Goal: Obtain resource: Download file/media

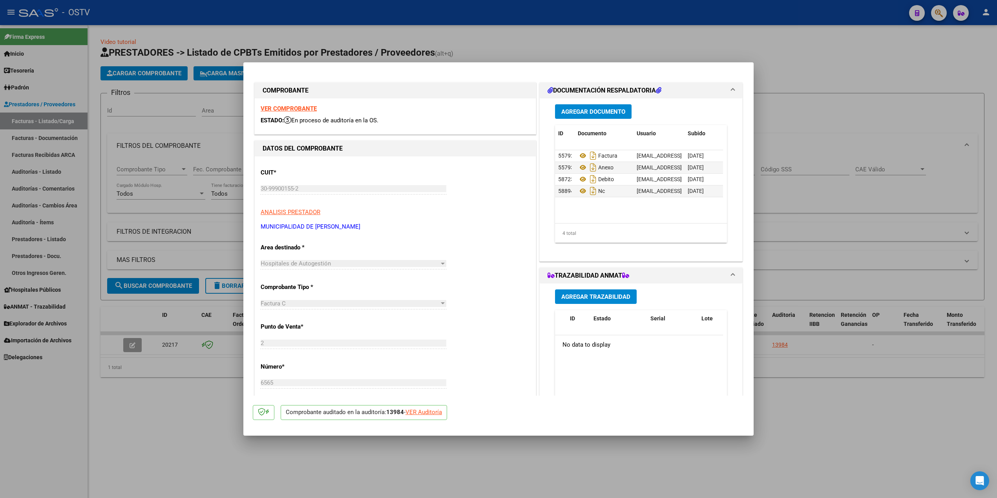
click at [135, 151] on div at bounding box center [498, 249] width 997 height 498
type input "$ 0,00"
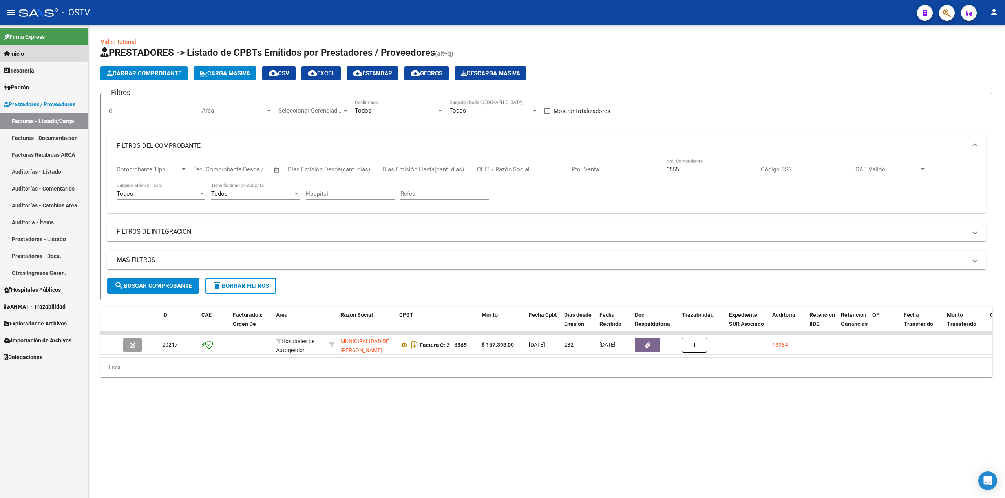
click at [24, 54] on span "Inicio" at bounding box center [14, 53] width 20 height 9
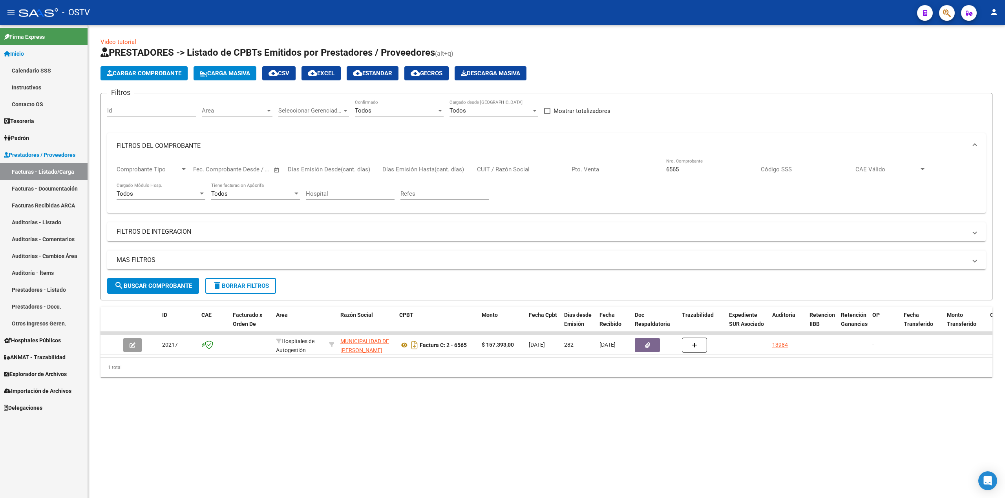
click at [42, 113] on link "Tesorería" at bounding box center [44, 121] width 88 height 17
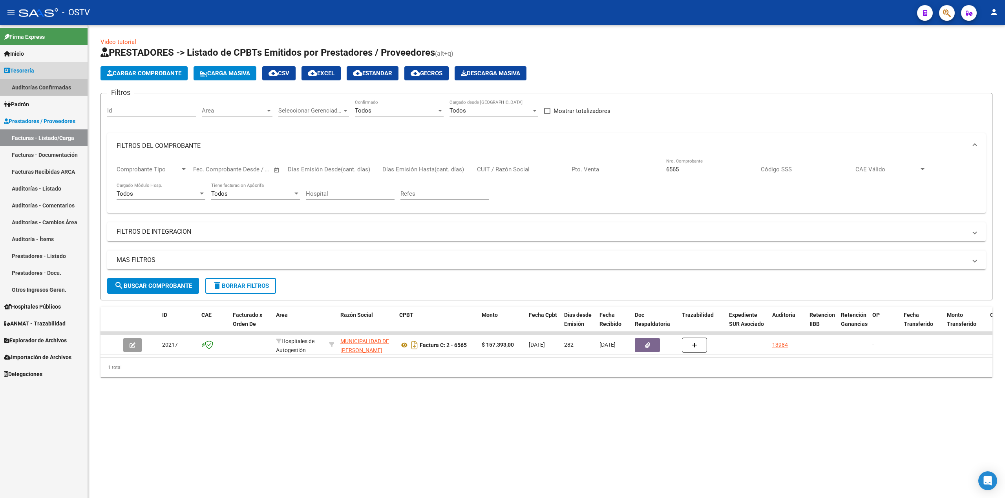
click at [56, 87] on link "Auditorías Confirmadas" at bounding box center [44, 87] width 88 height 17
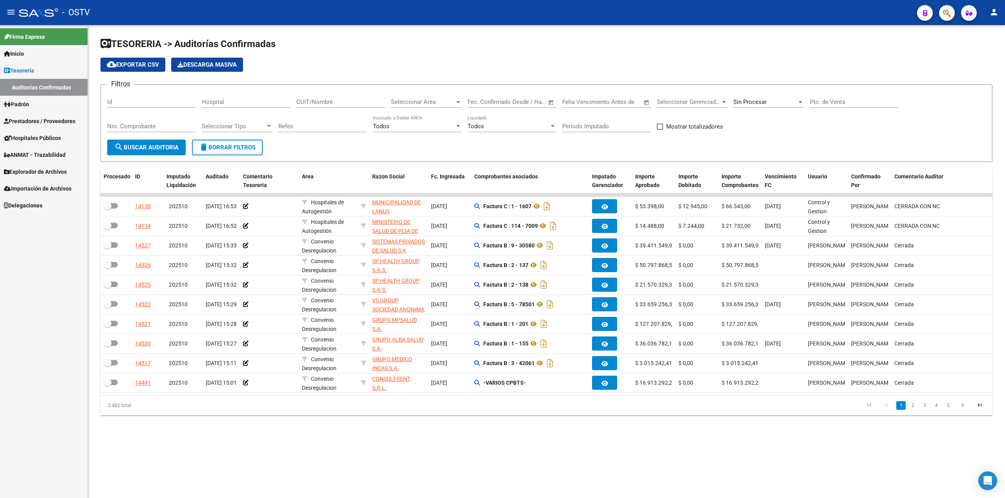
click at [766, 99] on span "Sin Procesar" at bounding box center [749, 102] width 33 height 7
click at [750, 62] on span "Todas" at bounding box center [778, 67] width 91 height 18
paste input "30711560099"
type input "30711560099"
click at [131, 148] on span "search Buscar Auditoria" at bounding box center [146, 147] width 64 height 7
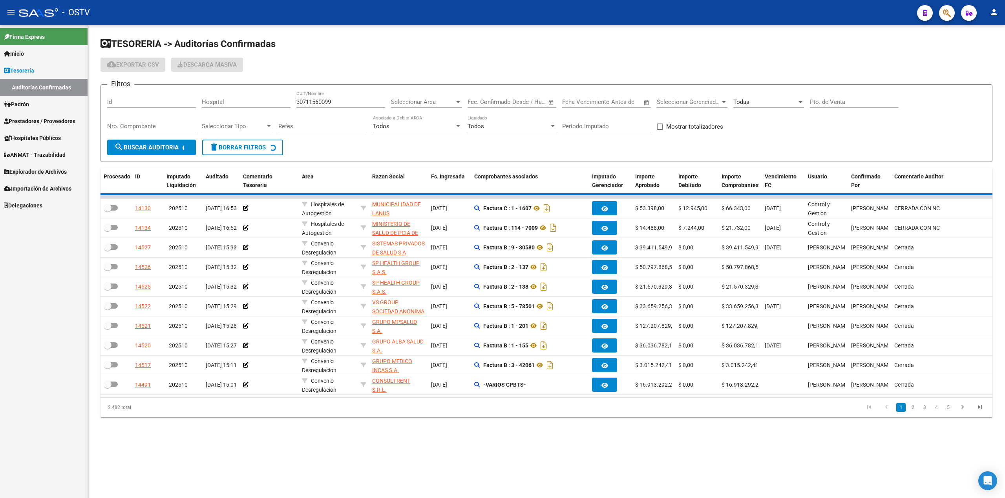
checkbox input "true"
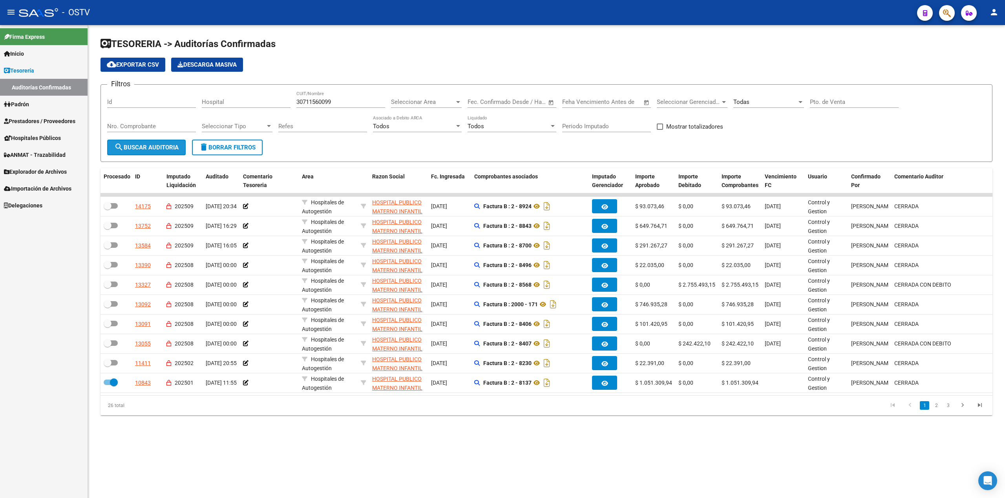
click at [143, 146] on span "search Buscar Auditoria" at bounding box center [146, 147] width 64 height 7
click at [129, 64] on span "cloud_download Exportar CSV" at bounding box center [133, 64] width 52 height 7
click at [10, 5] on button "menu" at bounding box center [11, 13] width 16 height 16
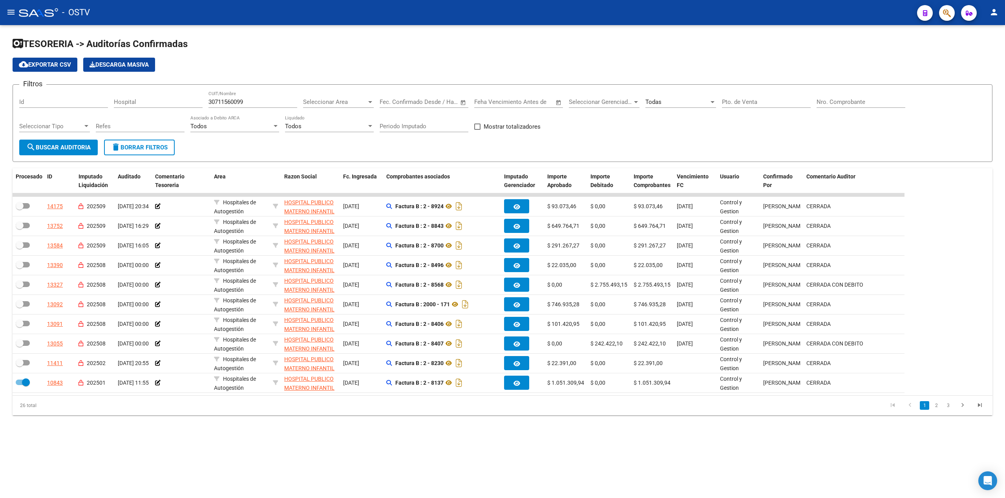
click at [605, 37] on div "TESORERIA -> Auditorías Confirmadas cloud_download Exportar CSV Descarga Masiva…" at bounding box center [502, 233] width 1005 height 416
click at [2, 11] on mat-toolbar "menu - OSTV person" at bounding box center [502, 12] width 1005 height 25
click at [10, 20] on button "menu" at bounding box center [11, 13] width 16 height 16
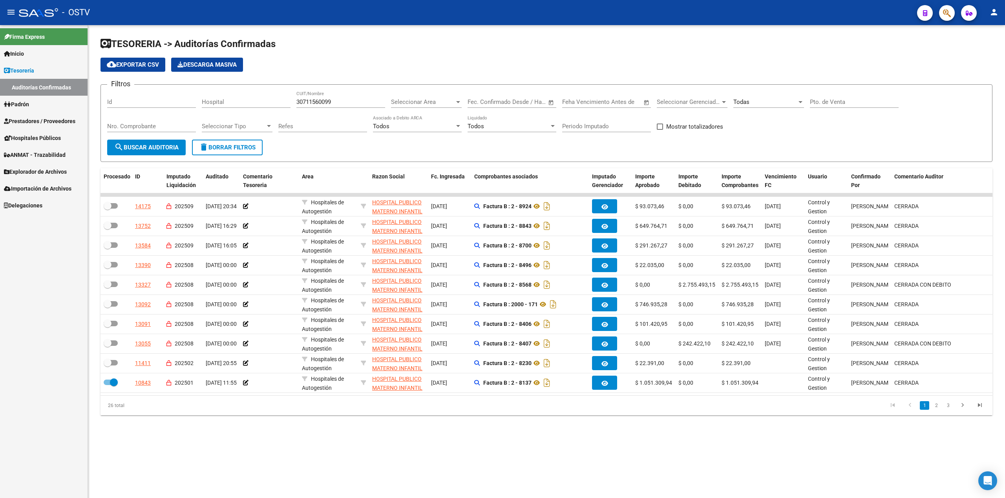
click at [54, 51] on link "Inicio" at bounding box center [44, 53] width 88 height 17
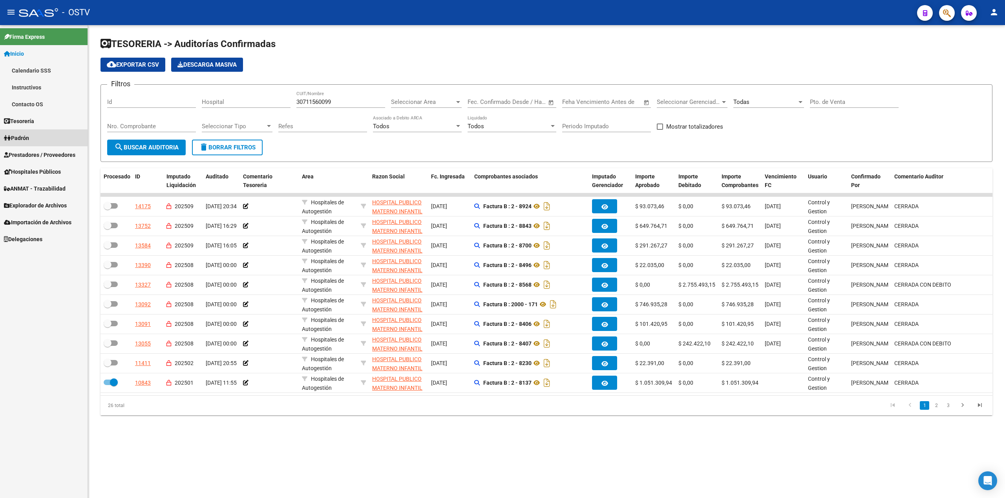
click at [47, 134] on link "Padrón" at bounding box center [44, 138] width 88 height 17
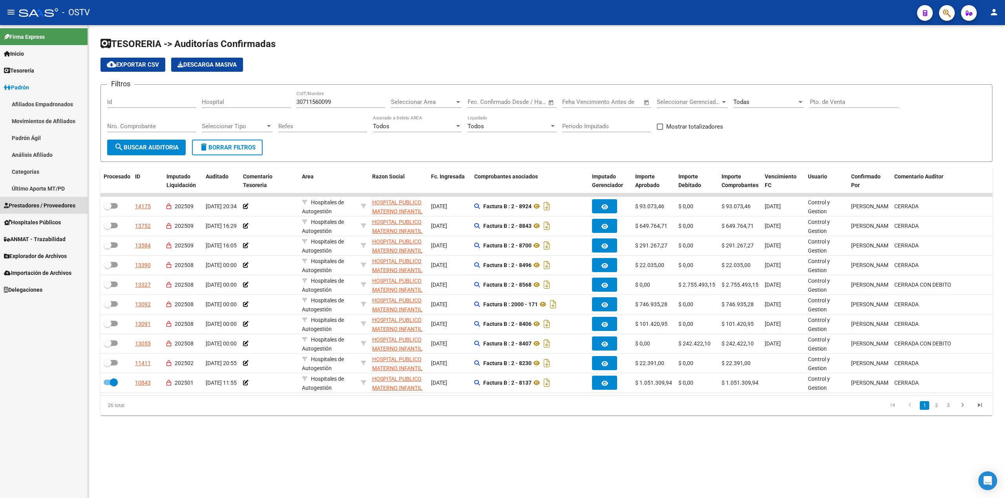
click at [50, 200] on link "Prestadores / Proveedores" at bounding box center [44, 205] width 88 height 17
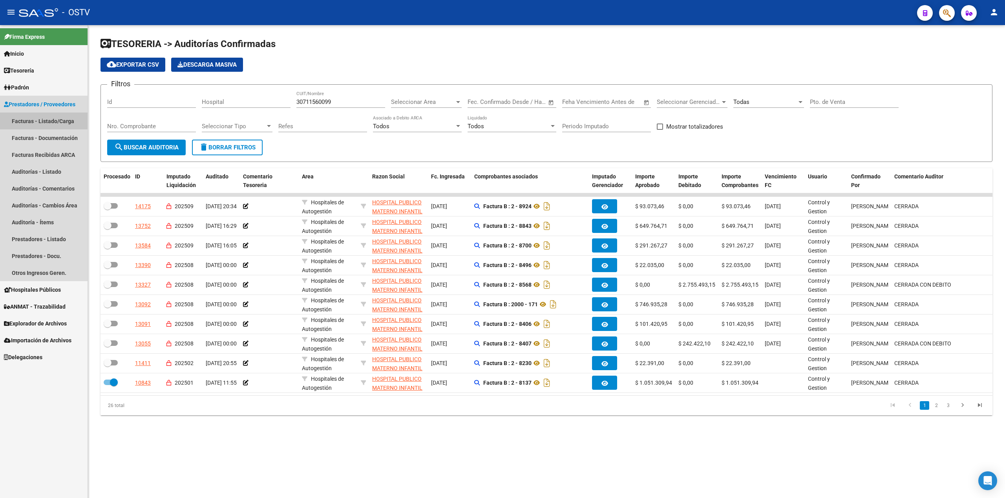
click at [43, 117] on link "Facturas - Listado/Carga" at bounding box center [44, 121] width 88 height 17
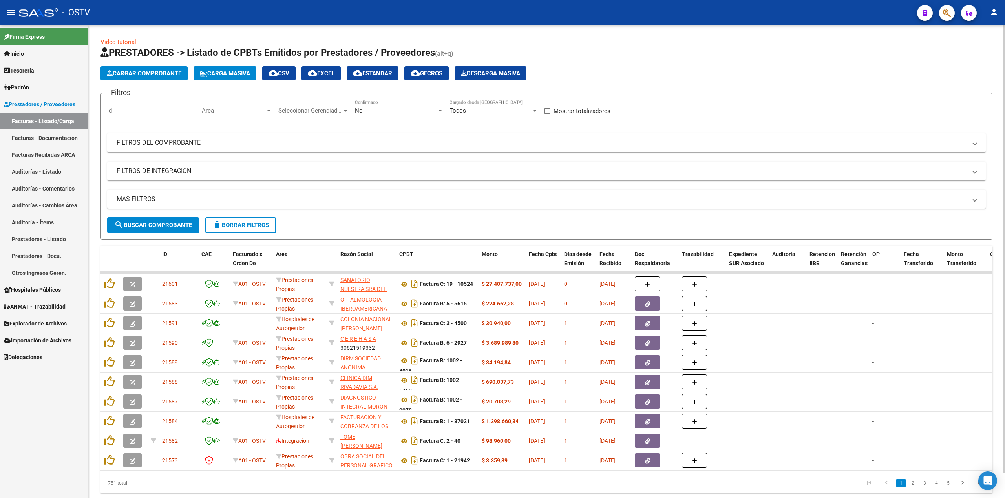
click at [370, 114] on div "No Confirmado" at bounding box center [399, 108] width 89 height 17
click at [385, 79] on span "Todos" at bounding box center [399, 76] width 89 height 18
click at [177, 147] on mat-panel-title "FILTROS DEL COMPROBANTE" at bounding box center [542, 143] width 850 height 9
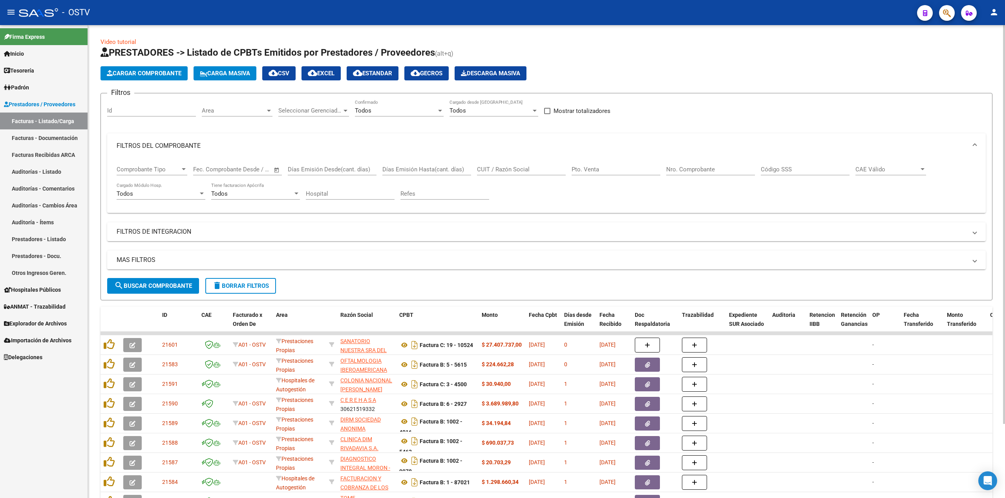
click at [689, 170] on input "Nro. Comprobante" at bounding box center [710, 169] width 89 height 7
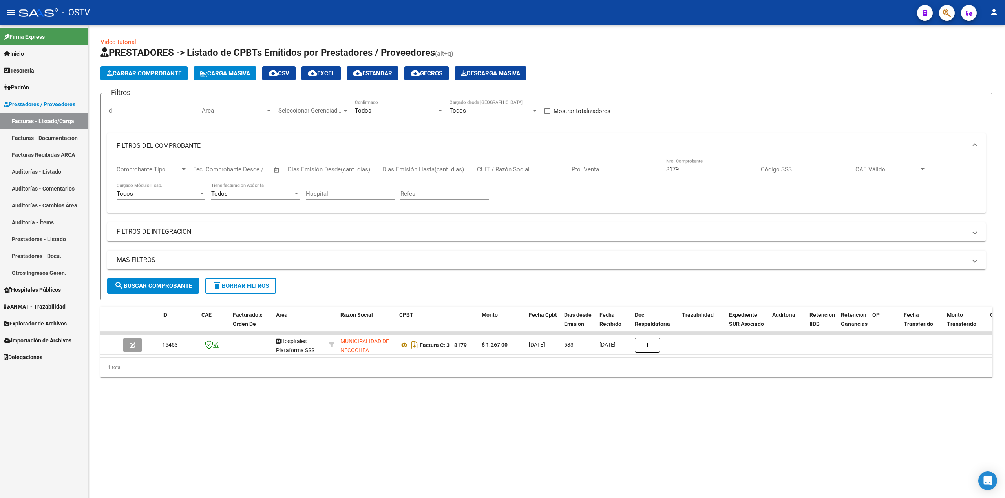
click at [658, 429] on mat-sidenav-content "Video tutorial PRESTADORES -> Listado de CPBTs Emitidos por Prestadores / Prove…" at bounding box center [546, 261] width 917 height 473
drag, startPoint x: 699, startPoint y: 169, endPoint x: 429, endPoint y: 192, distance: 270.6
click at [429, 192] on div "Comprobante Tipo Comprobante Tipo Fecha inicio – Fecha fin Fec. Comprobante Des…" at bounding box center [546, 183] width 859 height 49
click at [670, 170] on input "9231" at bounding box center [710, 169] width 89 height 7
click at [713, 168] on input "9131" at bounding box center [710, 169] width 89 height 7
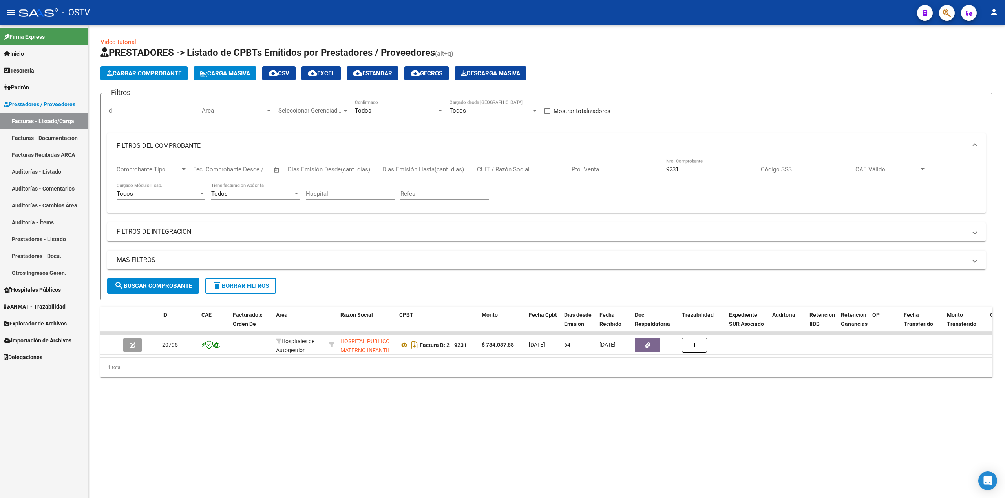
click at [617, 389] on div "Video tutorial PRESTADORES -> Listado de CPBTs Emitidos por Prestadores / Prove…" at bounding box center [546, 214] width 917 height 378
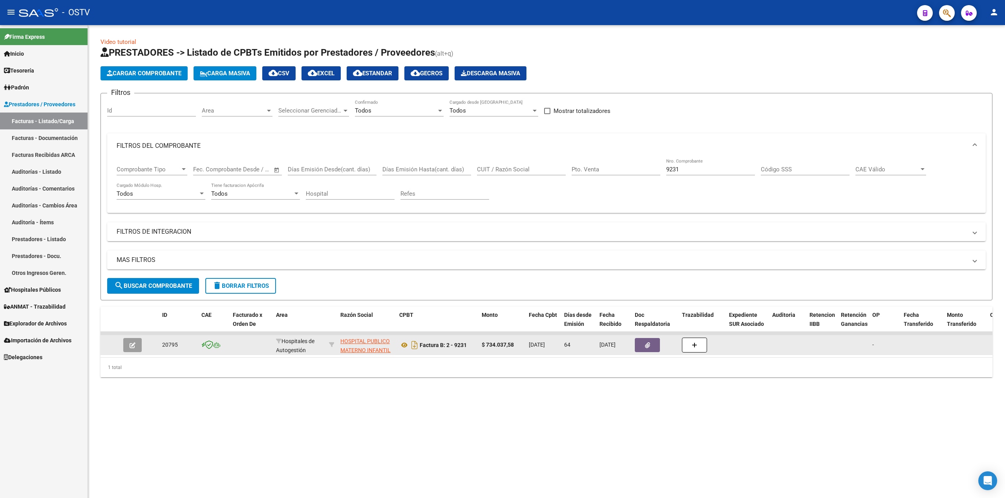
drag, startPoint x: 487, startPoint y: 343, endPoint x: 516, endPoint y: 344, distance: 29.4
click at [516, 344] on div "$ 734.037,58" at bounding box center [502, 345] width 41 height 9
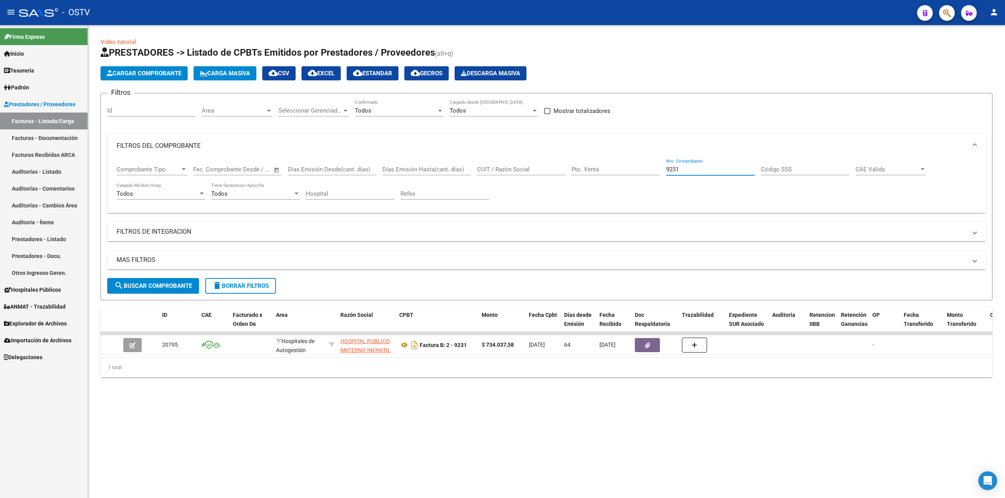
drag, startPoint x: 697, startPoint y: 170, endPoint x: 668, endPoint y: 167, distance: 29.5
click at [668, 167] on input "9231" at bounding box center [710, 169] width 89 height 7
type input "9179"
click at [46, 66] on link "Tesorería" at bounding box center [44, 70] width 88 height 17
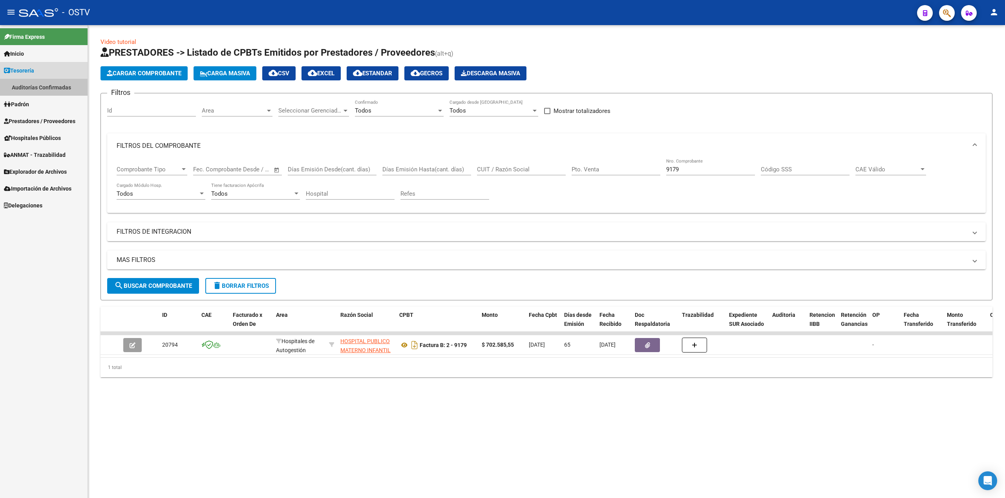
click at [51, 85] on link "Auditorías Confirmadas" at bounding box center [44, 87] width 88 height 17
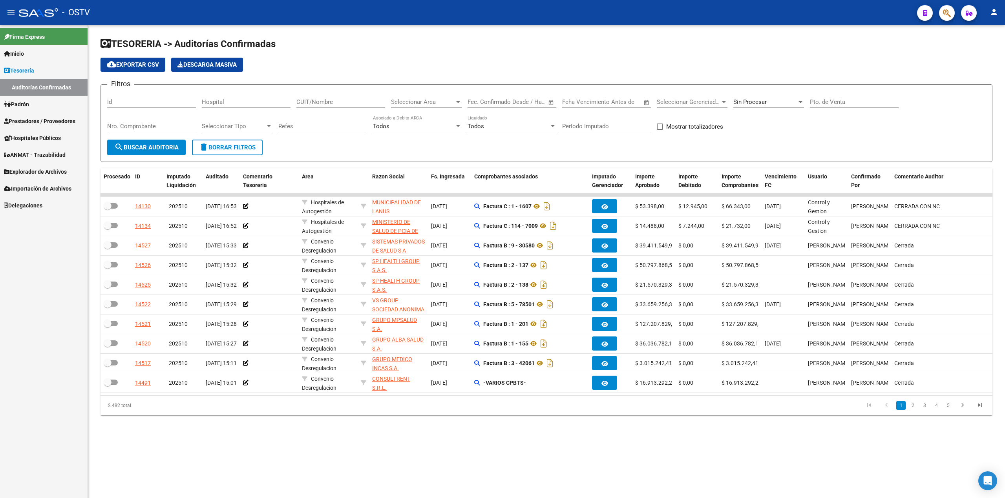
click at [790, 96] on div "Sin Procesar" at bounding box center [768, 99] width 71 height 17
click at [764, 54] on input "dropdown search" at bounding box center [777, 49] width 101 height 18
drag, startPoint x: 768, startPoint y: 63, endPoint x: 804, endPoint y: 84, distance: 41.9
click at [768, 63] on span "Todas" at bounding box center [778, 67] width 91 height 18
click at [157, 124] on input "Nro. Comprobante" at bounding box center [151, 126] width 89 height 7
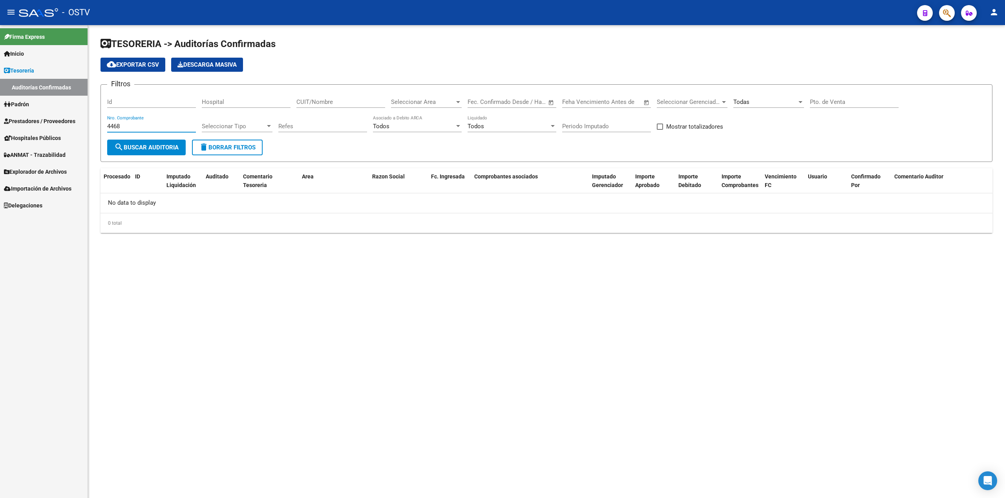
type input "4468"
click at [41, 53] on link "Inicio" at bounding box center [44, 53] width 88 height 17
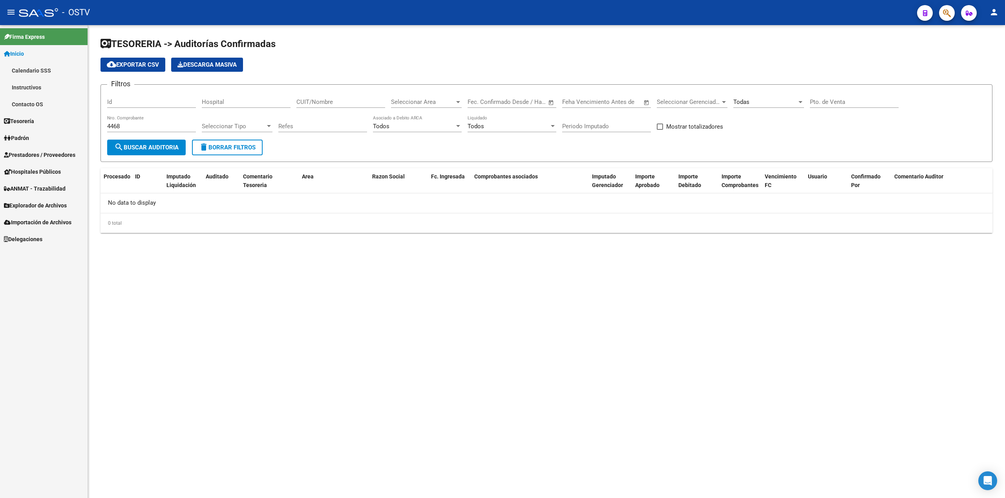
click at [41, 117] on link "Tesorería" at bounding box center [44, 121] width 88 height 17
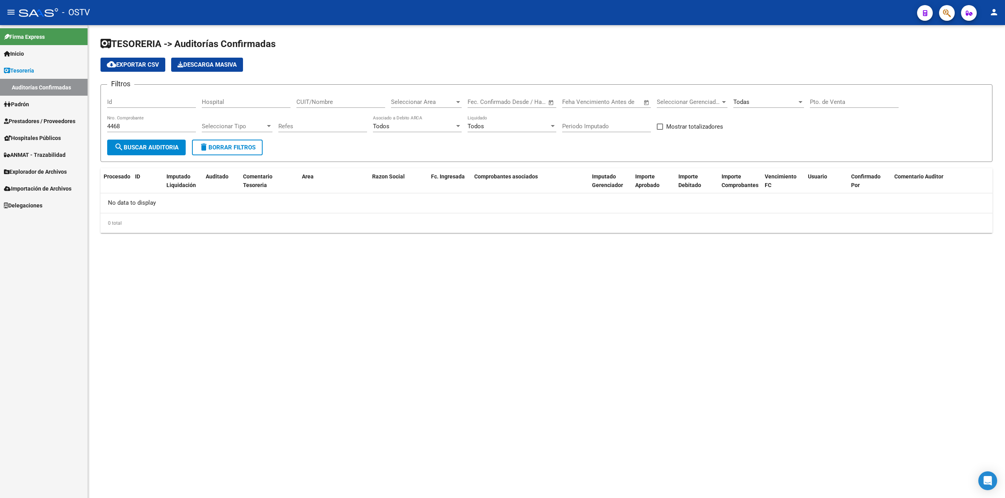
click at [35, 100] on link "Padrón" at bounding box center [44, 104] width 88 height 17
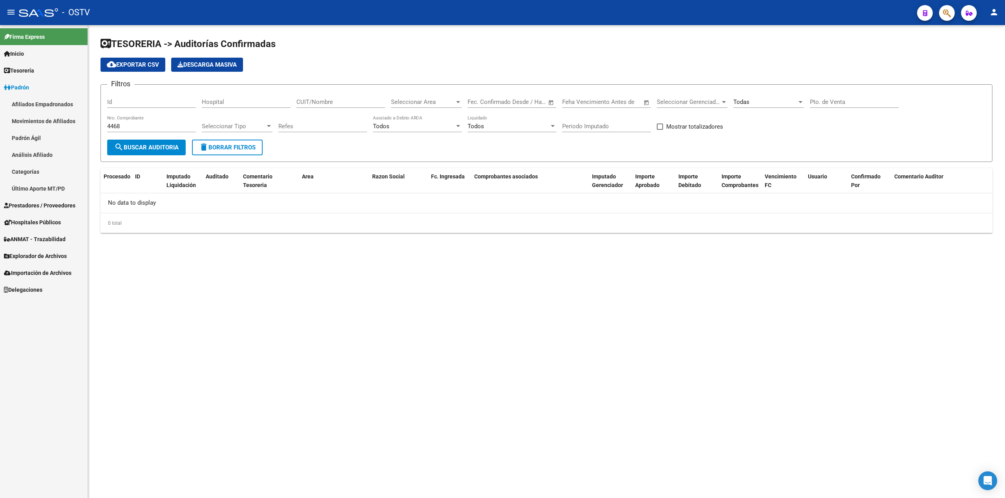
click at [43, 204] on span "Prestadores / Proveedores" at bounding box center [39, 205] width 71 height 9
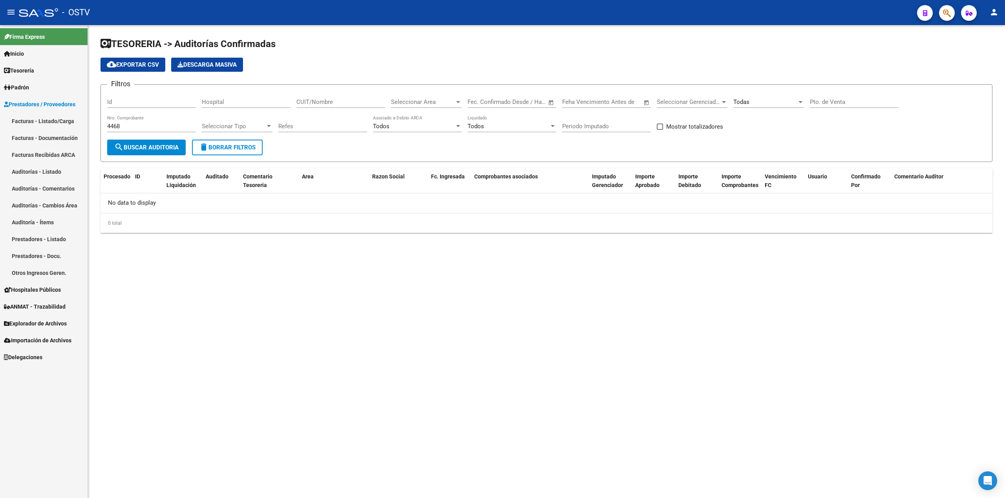
click at [45, 113] on link "Facturas - Listado/Carga" at bounding box center [44, 121] width 88 height 17
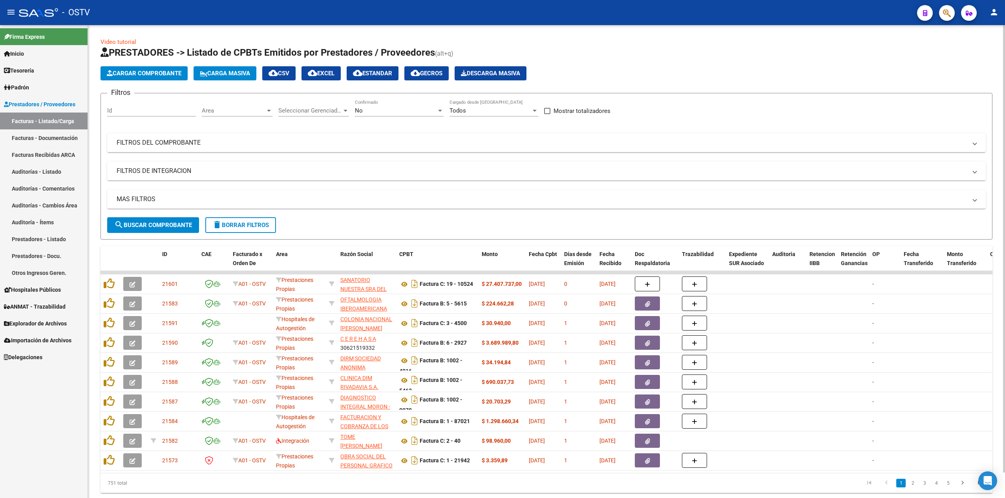
click at [410, 109] on div "No" at bounding box center [396, 110] width 82 height 7
click at [409, 84] on span "Todos" at bounding box center [399, 76] width 89 height 18
click at [335, 134] on mat-expansion-panel-header "FILTROS DEL COMPROBANTE" at bounding box center [546, 142] width 878 height 19
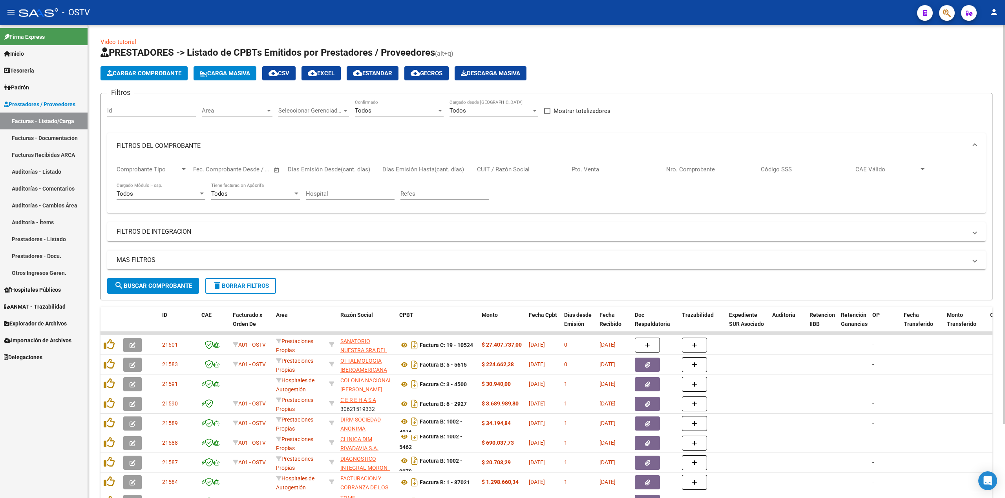
click at [688, 167] on input "Nro. Comprobante" at bounding box center [710, 169] width 89 height 7
click at [814, 172] on input "Código SSS" at bounding box center [805, 169] width 89 height 7
click at [711, 171] on input "Nro. Comprobante" at bounding box center [710, 169] width 89 height 7
click at [520, 170] on input "CUIT / Razón Social" at bounding box center [521, 169] width 89 height 7
paste input "30711560099"
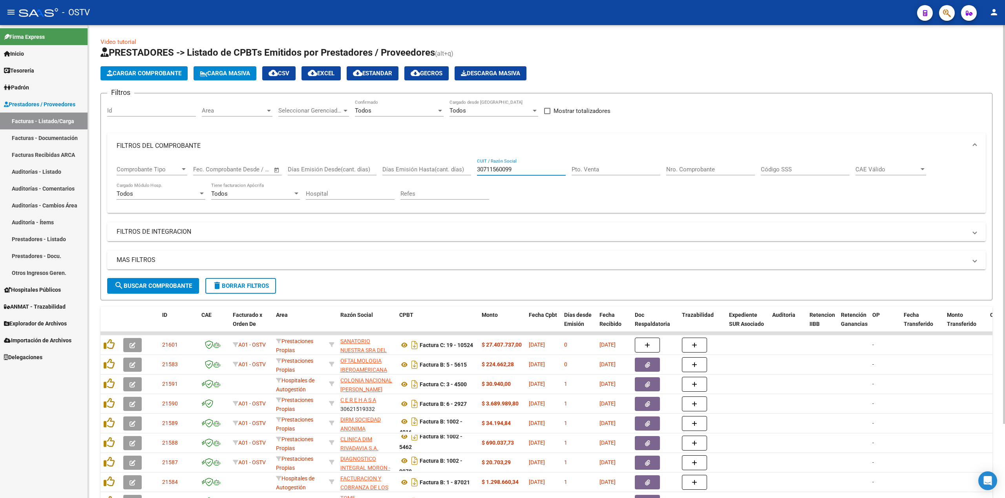
type input "30711560099"
click at [119, 283] on mat-icon "search" at bounding box center [118, 285] width 9 height 9
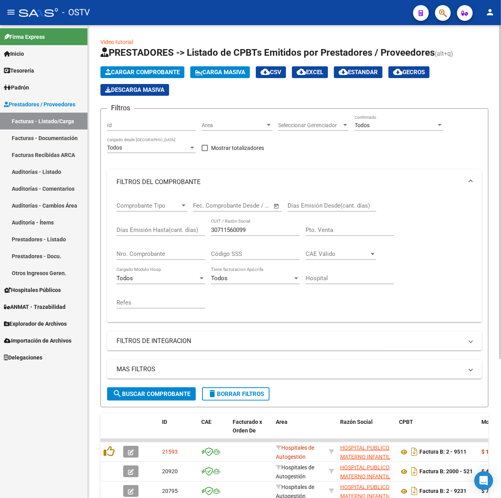
click at [167, 252] on input "Nro. Comprobante" at bounding box center [161, 253] width 89 height 7
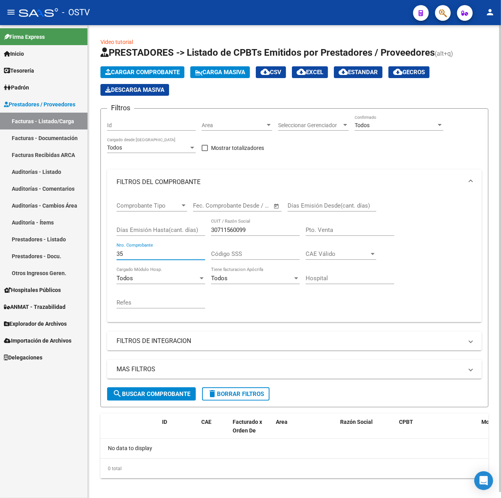
type input "3"
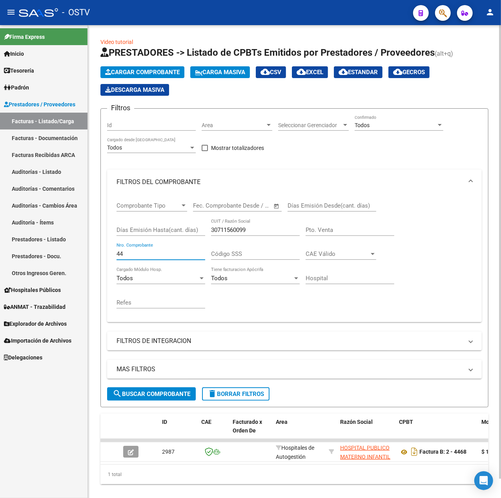
type input "4"
click at [16, 15] on button "menu" at bounding box center [11, 13] width 16 height 16
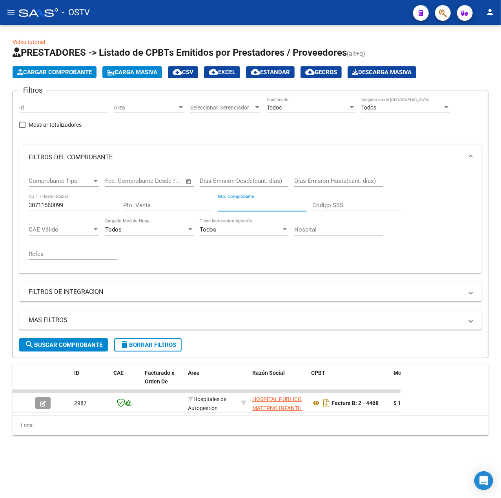
click at [246, 209] on input "Nro. Comprobante" at bounding box center [262, 205] width 89 height 7
type input "4"
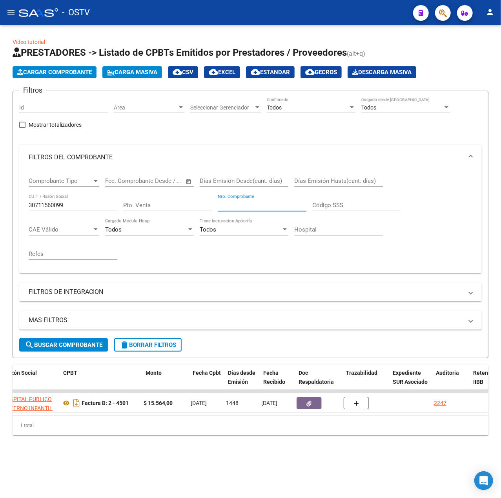
scroll to position [0, 248]
type input "4"
type input "5"
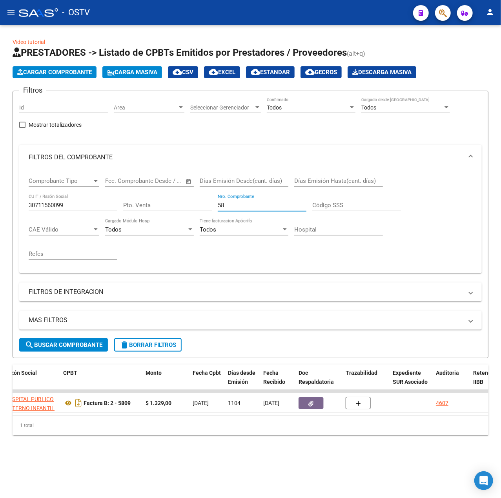
type input "5"
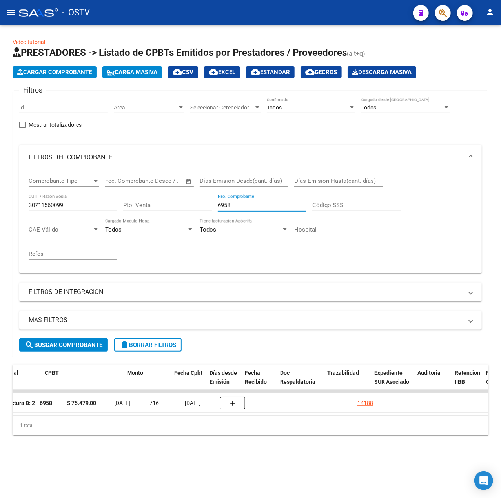
scroll to position [0, 433]
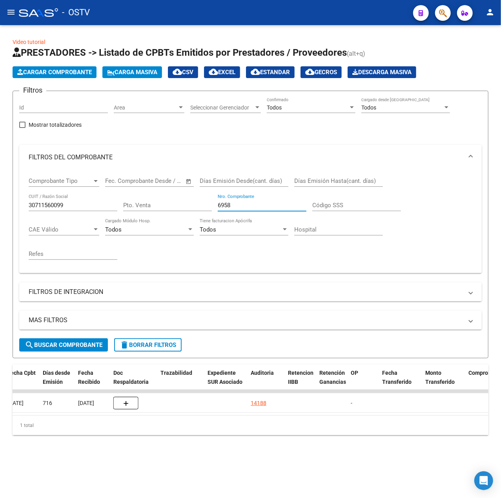
drag, startPoint x: 244, startPoint y: 204, endPoint x: 177, endPoint y: 205, distance: 66.3
click at [177, 205] on div "Comprobante Tipo Comprobante Tipo Fecha inicio – Fecha fin Fec. Comprobante Des…" at bounding box center [251, 218] width 444 height 97
drag, startPoint x: 220, startPoint y: 415, endPoint x: 208, endPoint y: 416, distance: 11.8
click at [208, 415] on datatable-body "11199 Hospitales Plataforma SSS HOSPITAL PUBLICO MATERNO INFANTIL SOCIEDAD DEL …" at bounding box center [251, 403] width 476 height 26
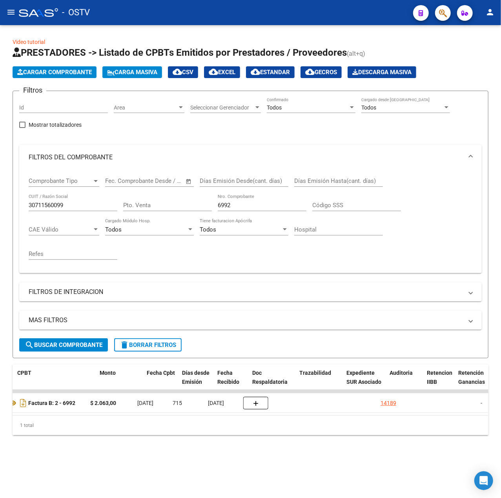
scroll to position [0, 294]
drag, startPoint x: 236, startPoint y: 204, endPoint x: 193, endPoint y: 199, distance: 43.0
click at [193, 199] on div "Comprobante Tipo Comprobante Tipo Fecha inicio – Fecha fin Fec. Comprobante Des…" at bounding box center [251, 218] width 444 height 97
type input "7"
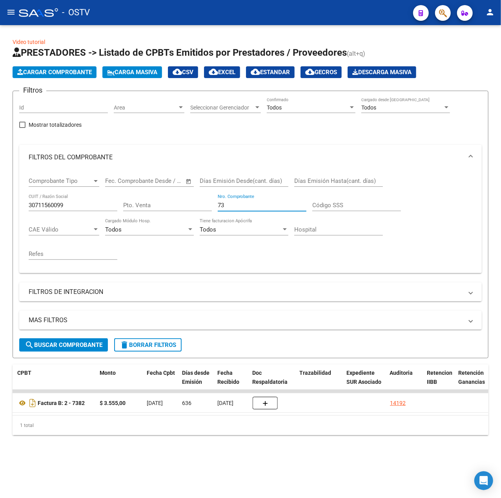
type input "7"
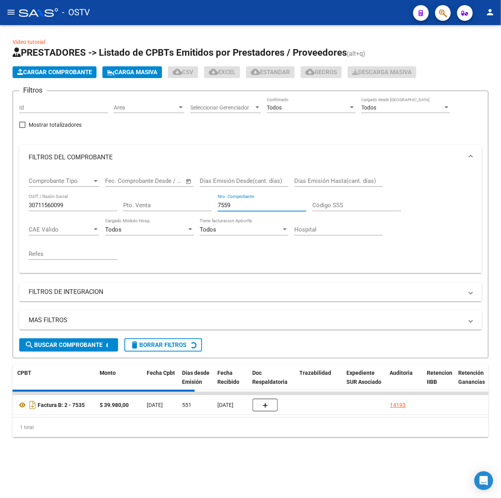
scroll to position [0, 0]
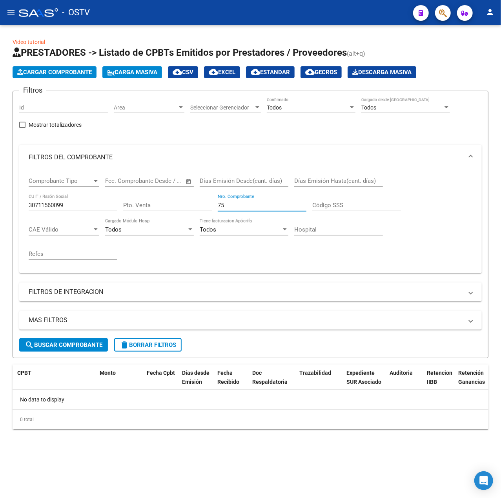
type input "7"
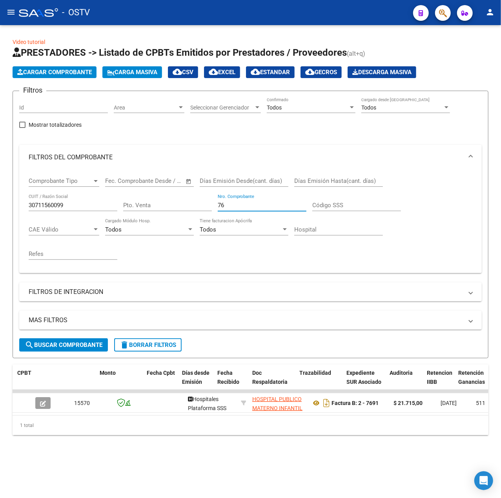
type input "7"
type input "9015"
drag, startPoint x: 268, startPoint y: 204, endPoint x: 113, endPoint y: 204, distance: 154.2
click at [113, 204] on div "Comprobante Tipo Comprobante Tipo Fecha inicio – Fecha fin Fec. Comprobante Des…" at bounding box center [251, 218] width 444 height 97
click at [254, 200] on div "9015 Nro. Comprobante" at bounding box center [262, 202] width 89 height 17
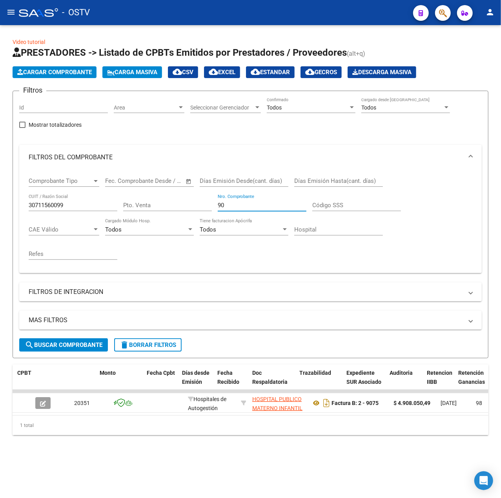
type input "9"
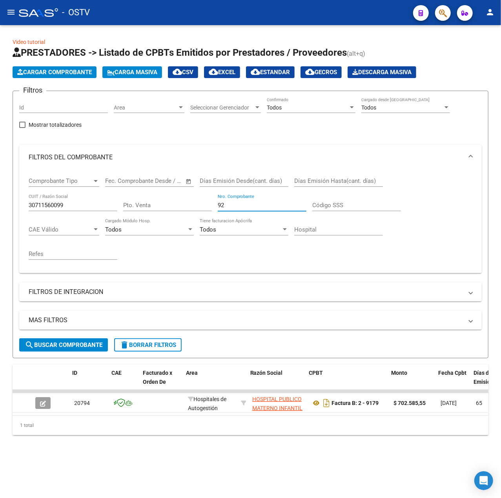
scroll to position [0, 310]
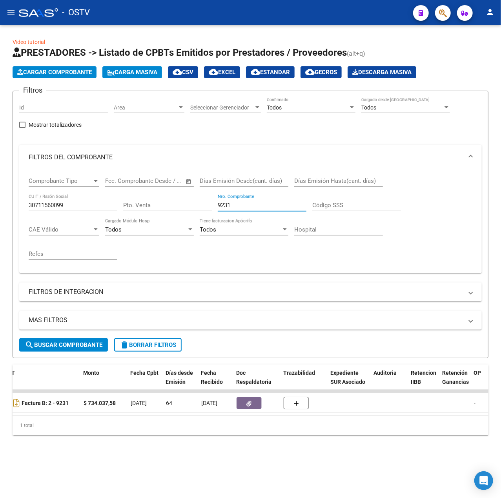
type input "9231"
drag, startPoint x: 244, startPoint y: 208, endPoint x: -7, endPoint y: 186, distance: 251.7
click at [0, 186] on html "menu - OSTV person Firma Express Inicio Calendario SSS Instructivos Contacto OS…" at bounding box center [250, 249] width 501 height 498
drag, startPoint x: 109, startPoint y: 203, endPoint x: -386, endPoint y: 179, distance: 495.9
click at [0, 179] on html "menu - OSTV person Firma Express Inicio Calendario SSS Instructivos Contacto OS…" at bounding box center [250, 249] width 501 height 498
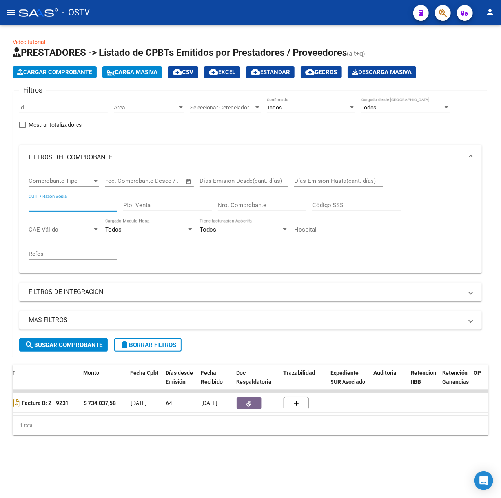
click at [260, 205] on input "Nro. Comprobante" at bounding box center [262, 205] width 89 height 7
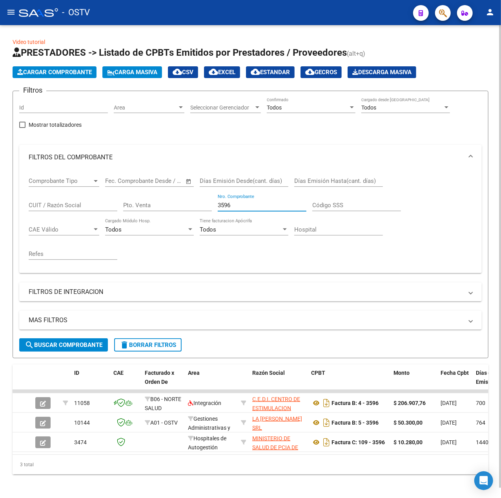
scroll to position [0, 125]
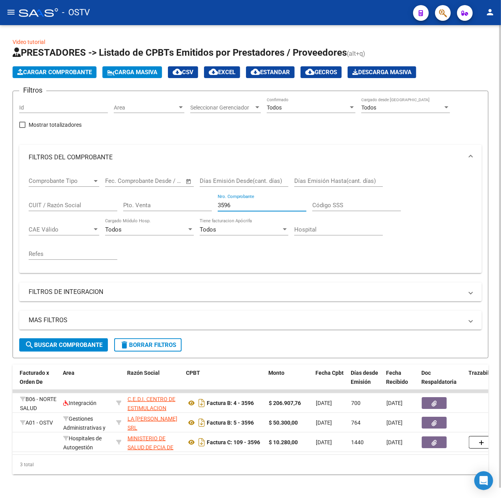
drag, startPoint x: 239, startPoint y: 204, endPoint x: 17, endPoint y: 186, distance: 222.9
click at [18, 186] on form "Filtros Id Area Area Seleccionar Gerenciador Seleccionar Gerenciador Todos Conf…" at bounding box center [251, 225] width 476 height 268
type input "4354"
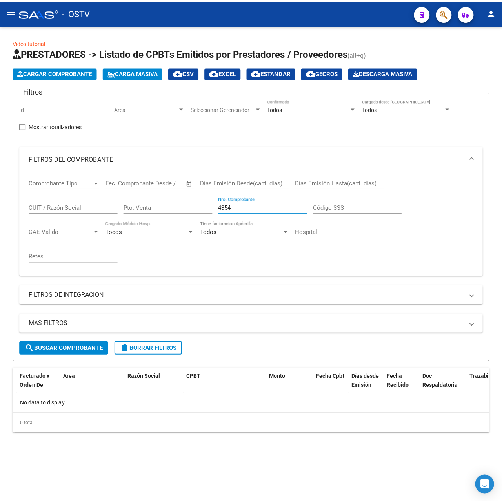
scroll to position [0, 0]
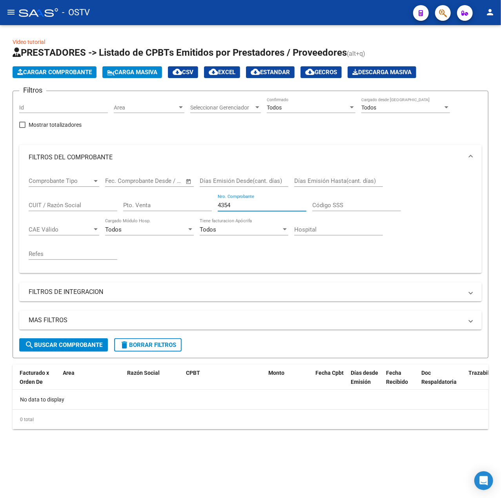
drag, startPoint x: 261, startPoint y: 209, endPoint x: 134, endPoint y: 214, distance: 126.9
click at [134, 214] on div "Comprobante Tipo Comprobante Tipo Fecha inicio – Fecha fin Fec. Comprobante Des…" at bounding box center [251, 218] width 444 height 97
type input "4"
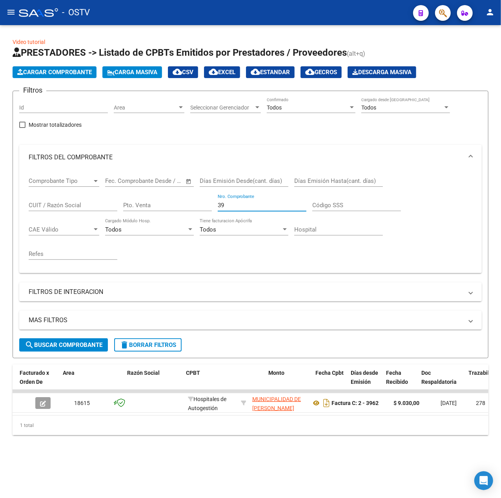
type input "3"
click at [294, 201] on div "Nro. Comprobante" at bounding box center [262, 202] width 89 height 17
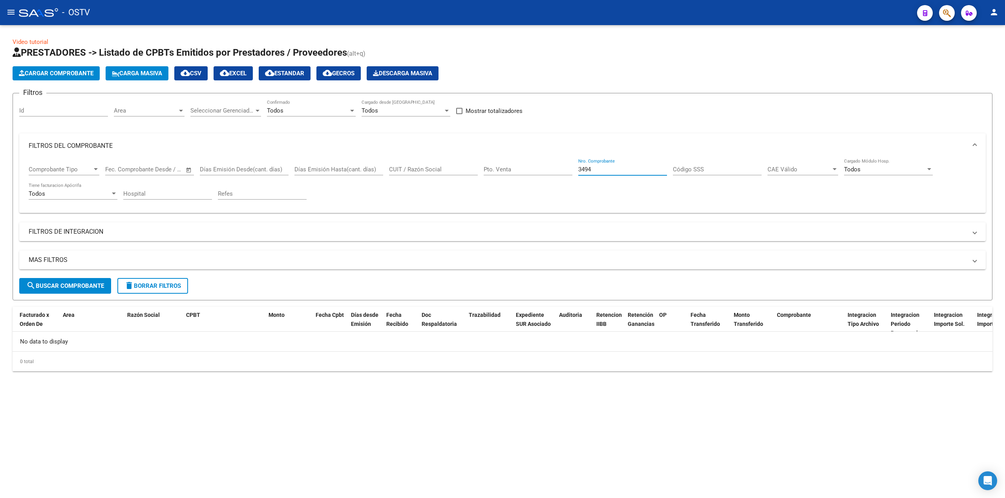
drag, startPoint x: 606, startPoint y: 173, endPoint x: 597, endPoint y: 168, distance: 10.4
click at [597, 168] on input "3494" at bounding box center [622, 169] width 89 height 7
drag, startPoint x: 597, startPoint y: 168, endPoint x: 557, endPoint y: 164, distance: 39.8
click at [559, 168] on div "Comprobante Tipo Comprobante Tipo Fecha inicio – Fecha fin Fec. Comprobante Des…" at bounding box center [502, 183] width 947 height 49
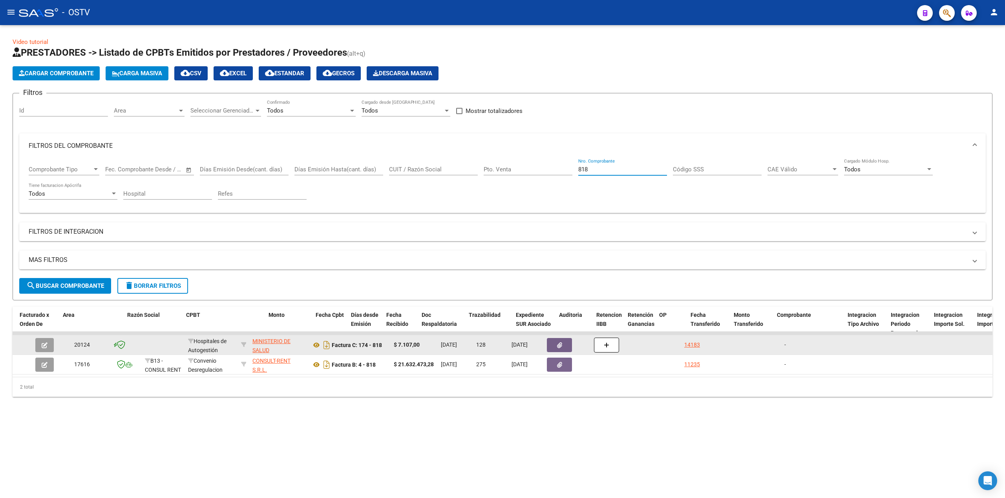
type input "818"
click at [47, 348] on button "button" at bounding box center [44, 345] width 18 height 14
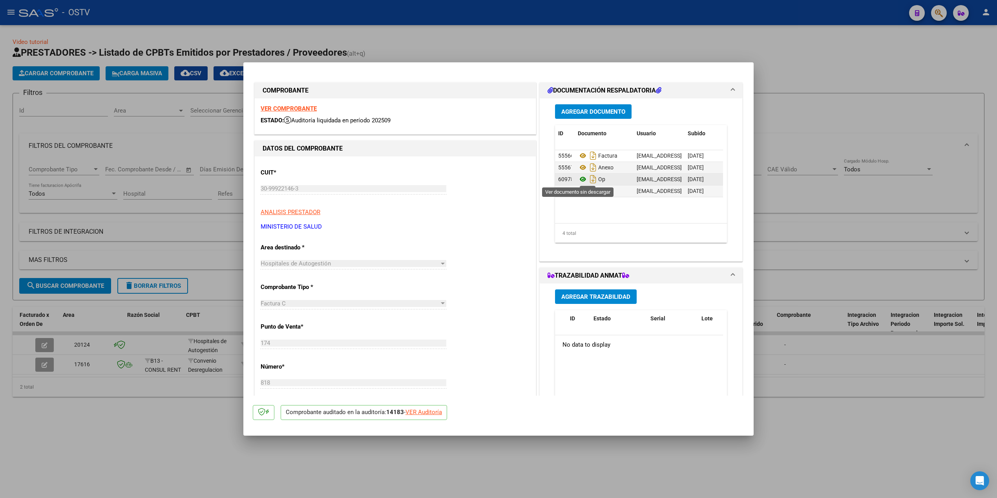
click at [580, 182] on icon at bounding box center [583, 179] width 10 height 9
click at [198, 55] on div at bounding box center [498, 249] width 997 height 498
type input "$ 0,00"
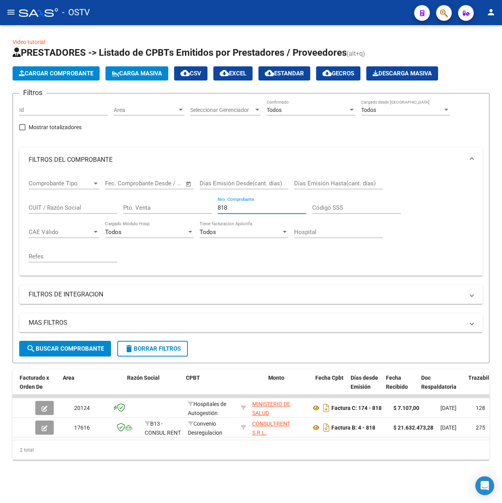
drag, startPoint x: 238, startPoint y: 206, endPoint x: 44, endPoint y: 201, distance: 193.9
click at [44, 201] on div "Comprobante Tipo Comprobante Tipo Fecha inicio – Fecha fin Fec. Comprobante Des…" at bounding box center [251, 220] width 445 height 97
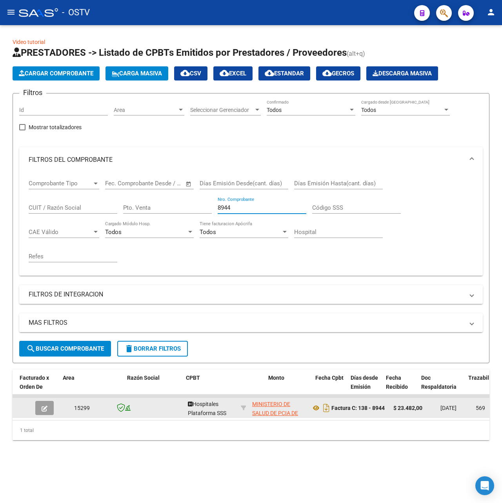
type input "8944"
click at [49, 407] on button "button" at bounding box center [44, 408] width 18 height 14
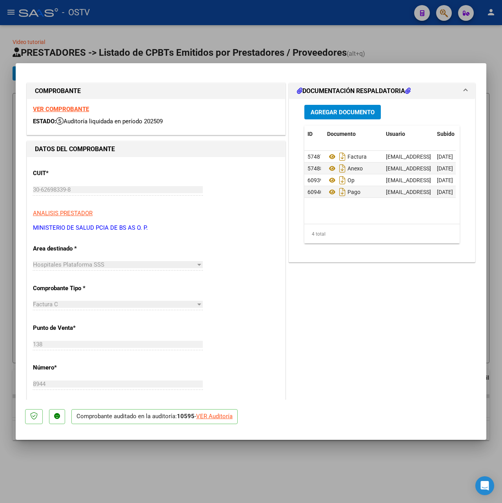
click at [360, 114] on span "Agregar Documento" at bounding box center [343, 112] width 64 height 7
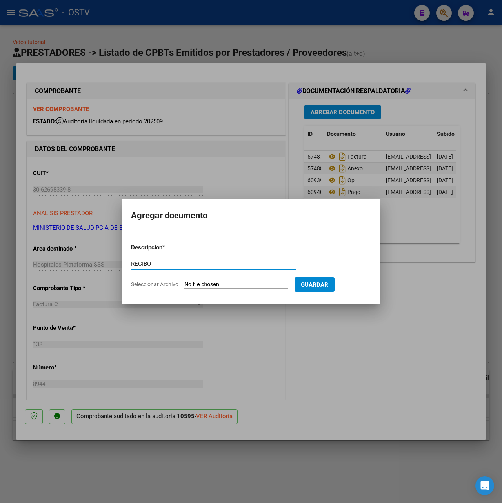
type input "RECIBO"
click at [228, 285] on input "Seleccionar Archivo" at bounding box center [236, 284] width 104 height 7
type input "C:\fakepath\3985.pdf"
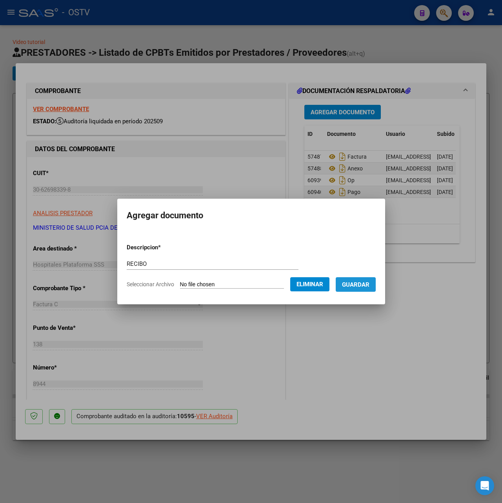
click at [364, 289] on button "Guardar" at bounding box center [356, 284] width 40 height 15
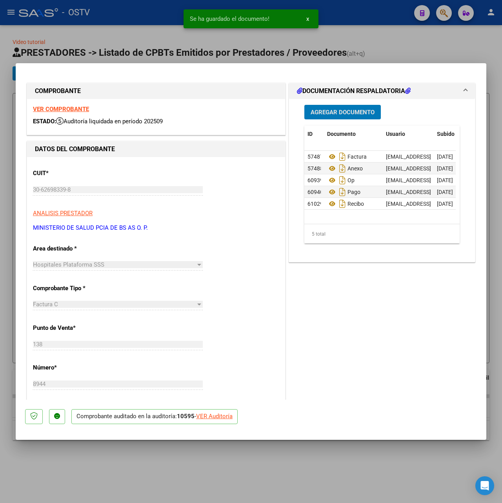
click at [230, 47] on div at bounding box center [251, 251] width 502 height 503
type input "$ 0,00"
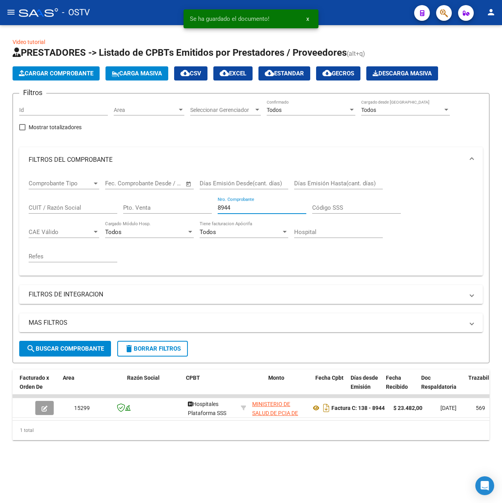
drag, startPoint x: 243, startPoint y: 205, endPoint x: 148, endPoint y: 203, distance: 94.2
click at [148, 203] on div "Comprobante Tipo Comprobante Tipo Fecha inicio – Fecha fin Fec. Comprobante Des…" at bounding box center [251, 220] width 445 height 97
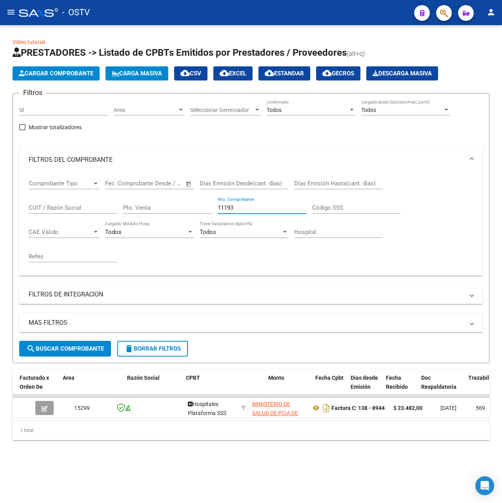
type input "11193"
click at [93, 349] on span "search Buscar Comprobante" at bounding box center [65, 348] width 78 height 7
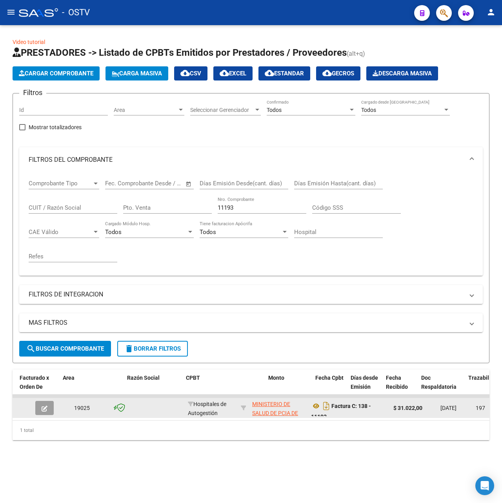
click at [42, 401] on button "button" at bounding box center [44, 408] width 18 height 14
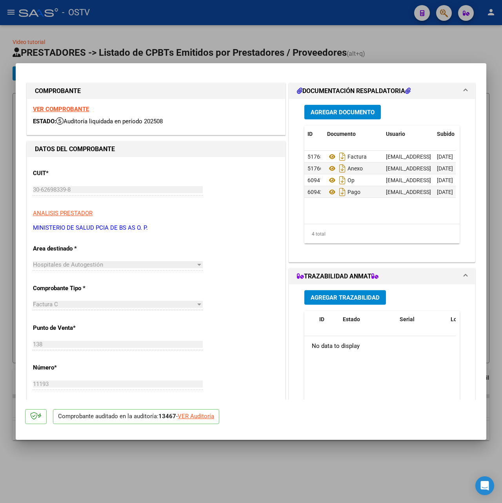
click at [327, 111] on span "Agregar Documento" at bounding box center [343, 112] width 64 height 7
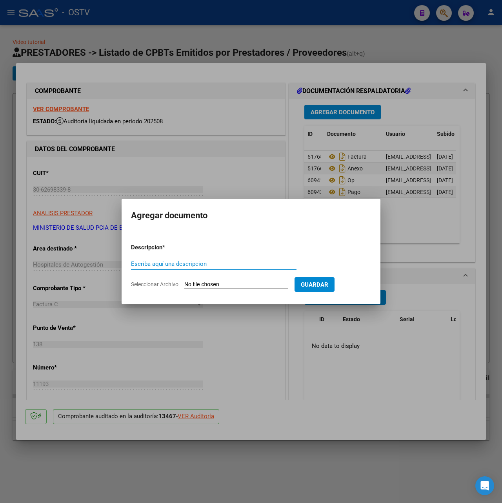
paste input "RECIBO"
type input "RECIBO"
click at [236, 283] on input "Seleccionar Archivo" at bounding box center [236, 284] width 104 height 7
type input "C:\fakepath\3985.pdf"
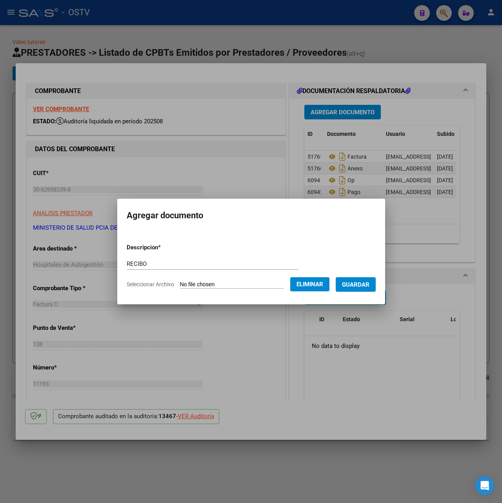
click at [358, 290] on button "Guardar" at bounding box center [356, 284] width 40 height 15
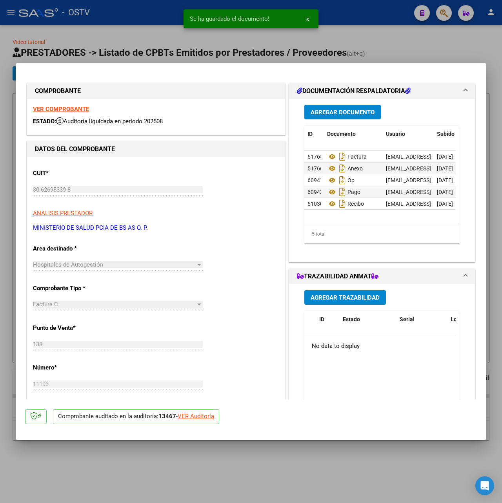
click at [238, 38] on div at bounding box center [251, 251] width 502 height 503
type input "$ 0,00"
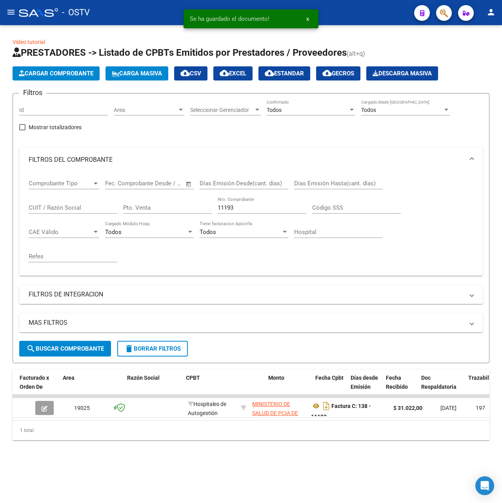
click at [285, 213] on div "11193 Nro. Comprobante" at bounding box center [262, 205] width 89 height 17
drag, startPoint x: 282, startPoint y: 208, endPoint x: 47, endPoint y: 203, distance: 234.7
click at [47, 203] on div "Comprobante Tipo Comprobante Tipo Fecha inicio – Fecha fin Fec. Comprobante Des…" at bounding box center [251, 220] width 445 height 97
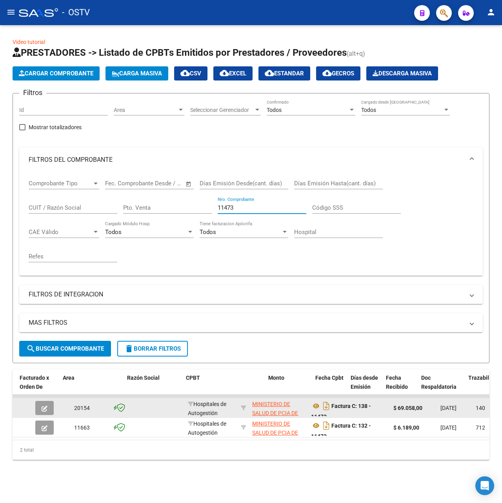
type input "11473"
click at [47, 405] on icon "button" at bounding box center [45, 408] width 6 height 6
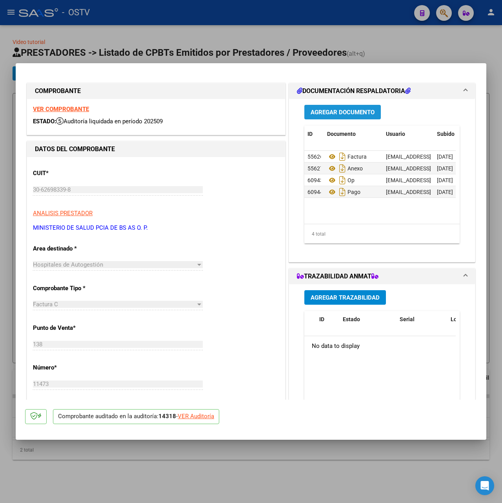
click at [333, 115] on span "Agregar Documento" at bounding box center [343, 112] width 64 height 7
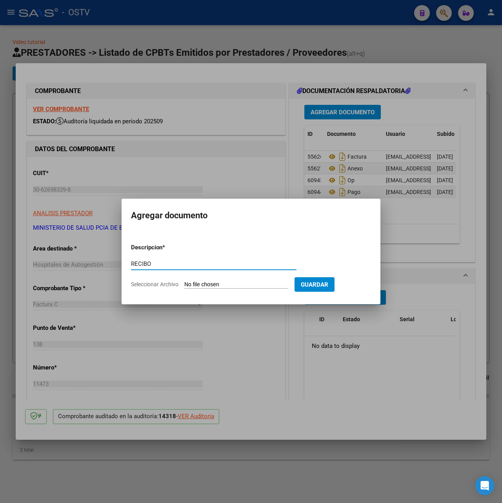
type input "RECIBO"
click at [231, 281] on input "Seleccionar Archivo" at bounding box center [236, 284] width 104 height 7
type input "C:\fakepath\3985.pdf"
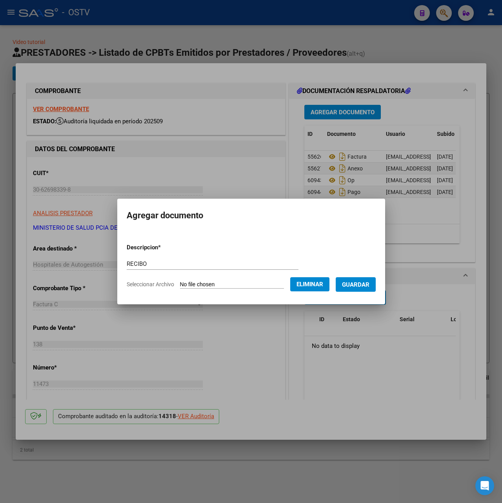
click at [369, 281] on span "Guardar" at bounding box center [355, 284] width 27 height 7
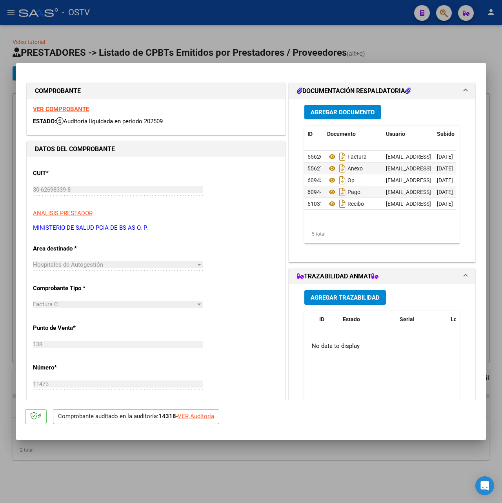
click at [216, 42] on div at bounding box center [251, 251] width 502 height 503
type input "$ 0,00"
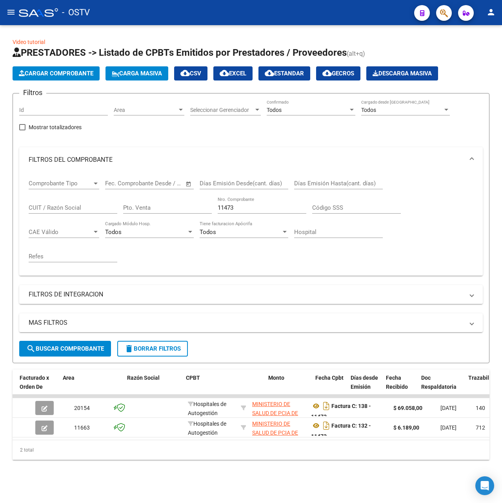
drag, startPoint x: 252, startPoint y: 209, endPoint x: 111, endPoint y: 211, distance: 141.3
click at [111, 211] on div "Comprobante Tipo Comprobante Tipo Fecha inicio – Fecha fin Fec. Comprobante Des…" at bounding box center [251, 220] width 445 height 97
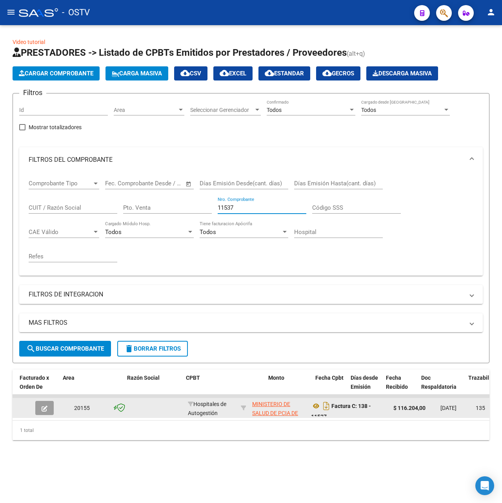
type input "11537"
click at [44, 407] on icon "button" at bounding box center [45, 408] width 6 height 6
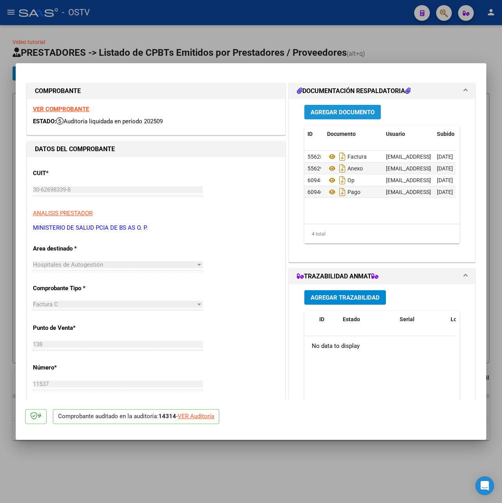
click at [335, 110] on span "Agregar Documento" at bounding box center [343, 112] width 64 height 7
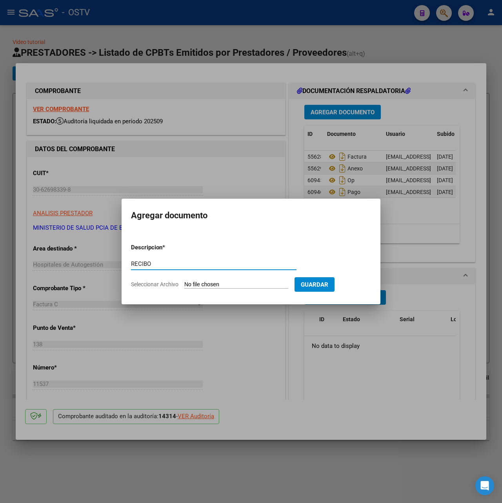
type input "RECIBO"
click at [207, 282] on input "Seleccionar Archivo" at bounding box center [236, 284] width 104 height 7
type input "C:\fakepath\3985.pdf"
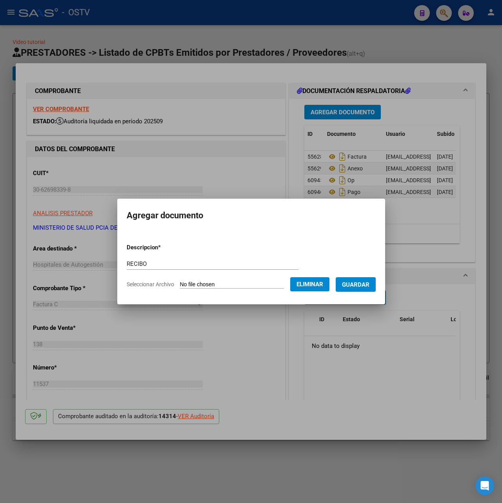
click at [369, 282] on span "Guardar" at bounding box center [355, 284] width 27 height 7
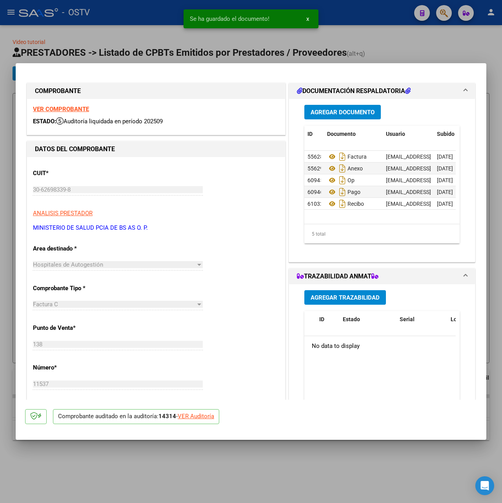
click at [250, 46] on div at bounding box center [251, 251] width 502 height 503
type input "$ 0,00"
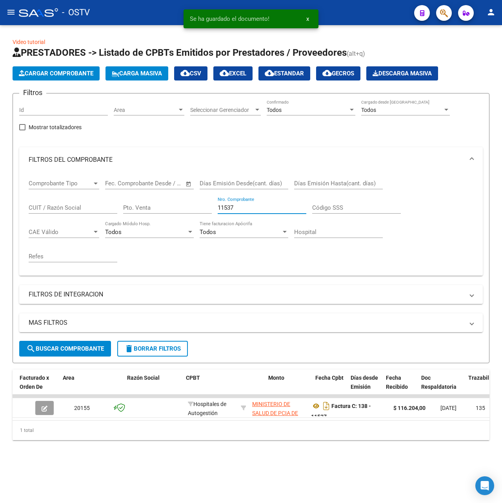
drag, startPoint x: 252, startPoint y: 208, endPoint x: 47, endPoint y: 203, distance: 204.9
click at [47, 203] on div "Comprobante Tipo Comprobante Tipo Fecha inicio – Fecha fin Fec. Comprobante Des…" at bounding box center [251, 220] width 445 height 97
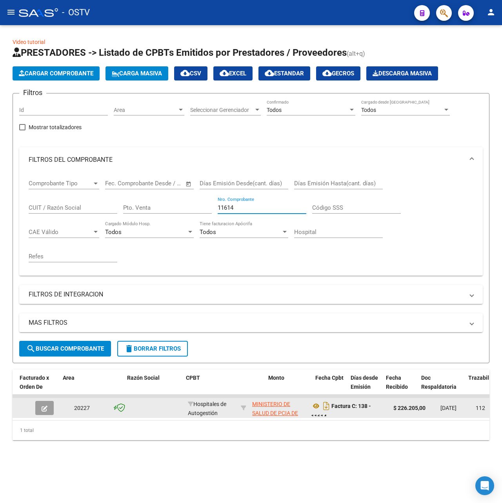
type input "11614"
click at [34, 402] on datatable-body-cell at bounding box center [45, 407] width 27 height 19
click at [49, 404] on button "button" at bounding box center [44, 408] width 18 height 14
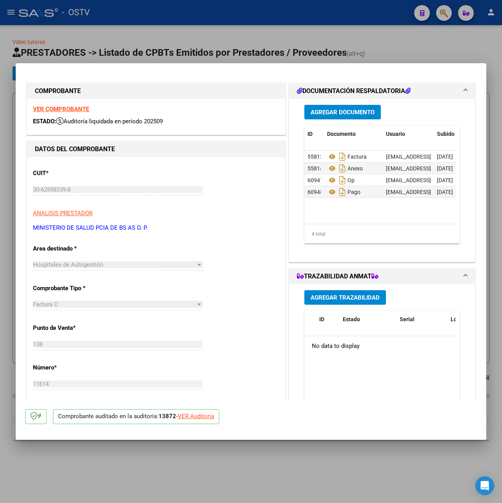
click at [351, 116] on button "Agregar Documento" at bounding box center [343, 112] width 77 height 15
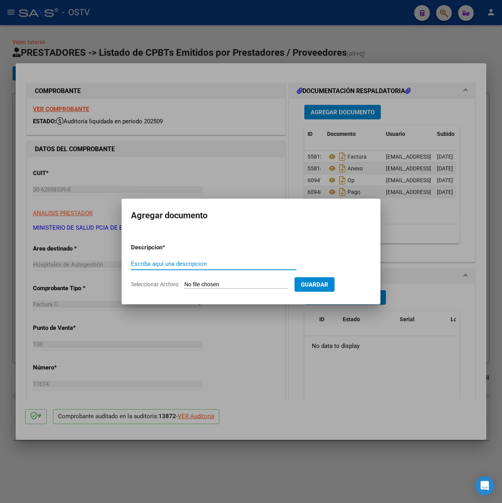
paste input "RECIBO"
type input "RECIBO"
click at [198, 282] on input "Seleccionar Archivo" at bounding box center [236, 284] width 104 height 7
type input "C:\fakepath\3985.pdf"
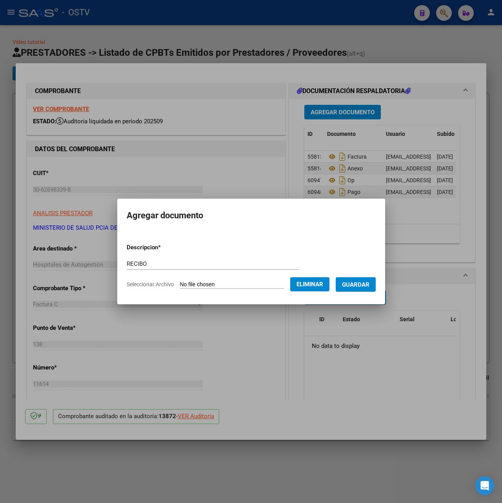
click at [376, 280] on button "Guardar" at bounding box center [356, 284] width 40 height 15
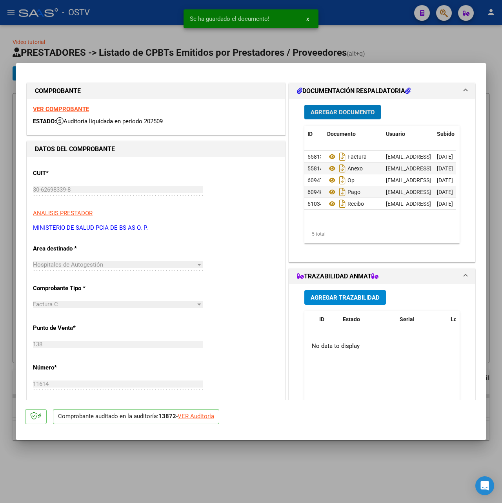
click at [170, 42] on div at bounding box center [251, 251] width 502 height 503
type input "$ 0,00"
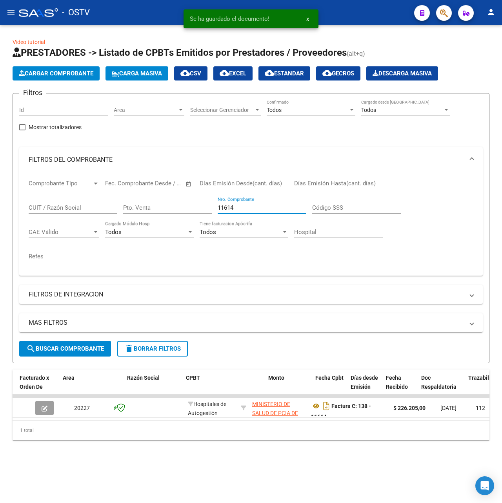
click at [244, 206] on input "11614" at bounding box center [262, 207] width 89 height 7
click at [156, 353] on button "delete Borrar Filtros" at bounding box center [152, 349] width 71 height 16
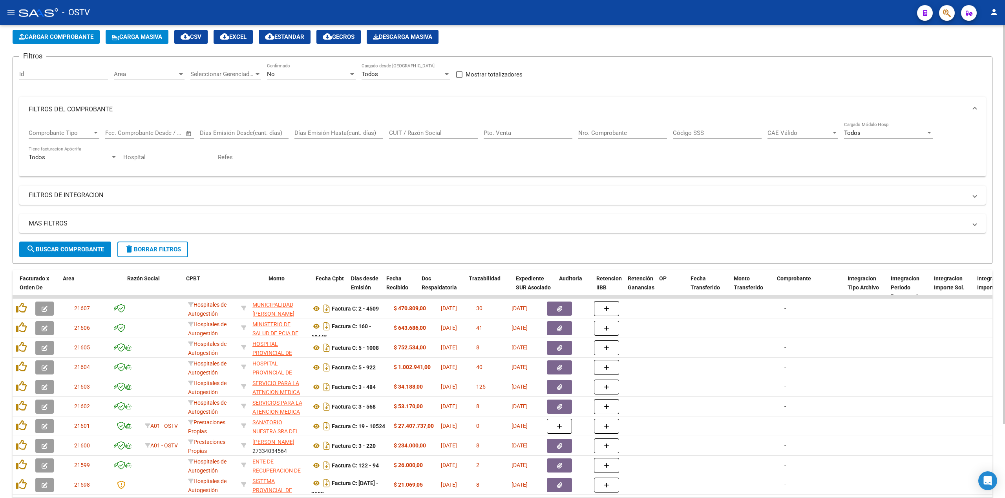
scroll to position [89, 0]
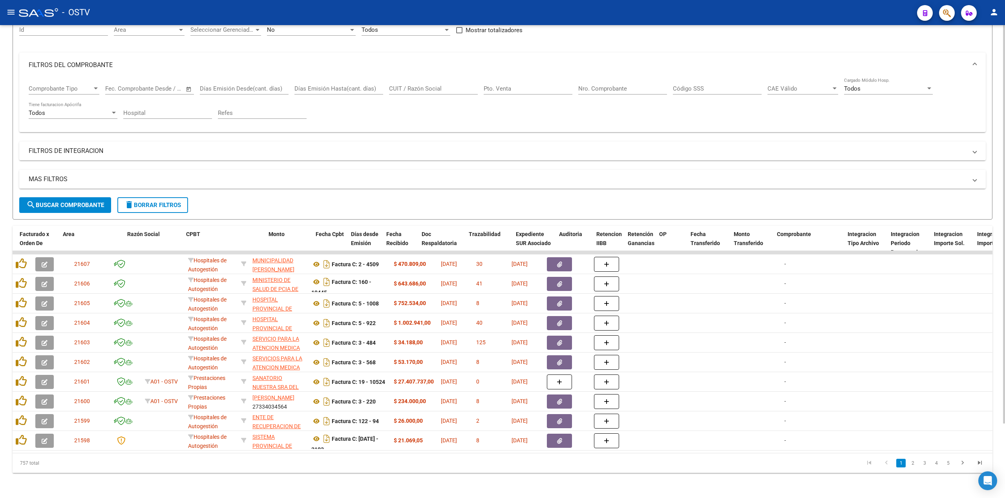
click at [915, 469] on li "2" at bounding box center [913, 463] width 12 height 13
click at [916, 460] on link "2" at bounding box center [912, 463] width 9 height 9
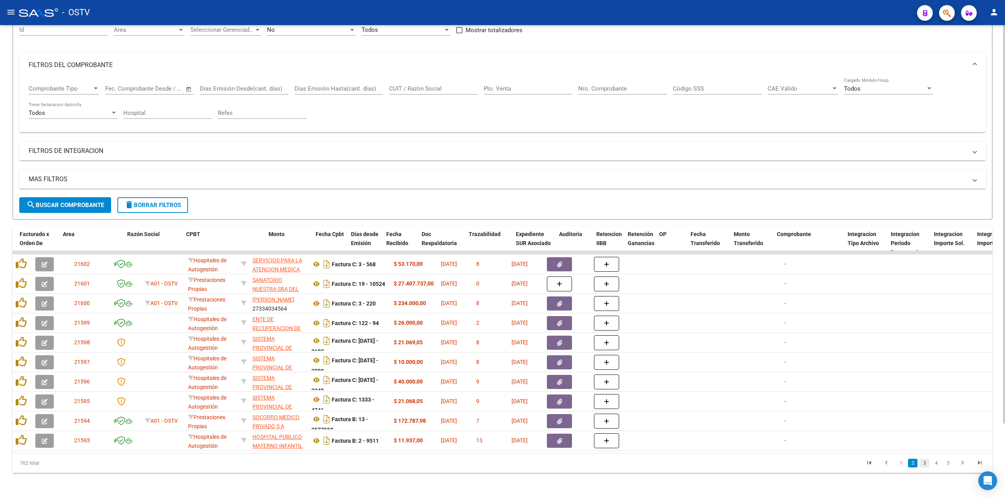
click at [925, 463] on link "3" at bounding box center [924, 463] width 9 height 9
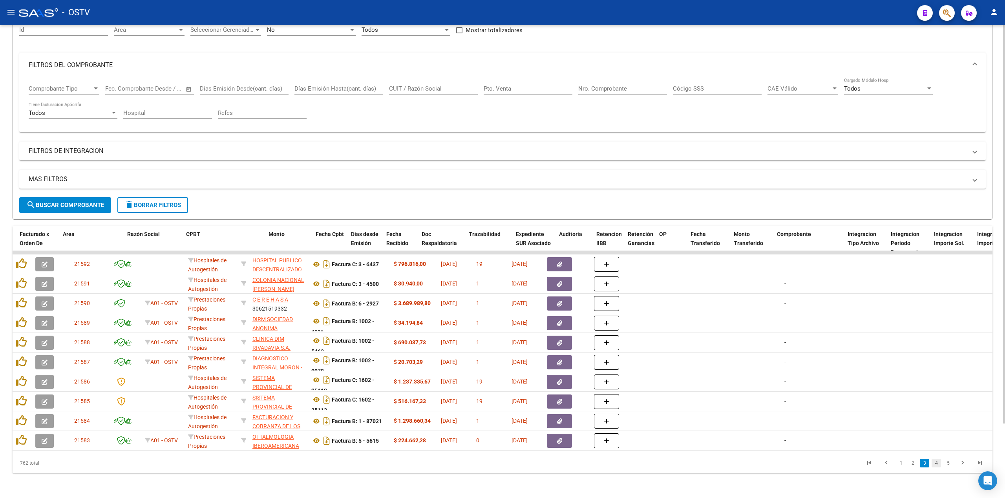
click at [937, 465] on link "4" at bounding box center [935, 463] width 9 height 9
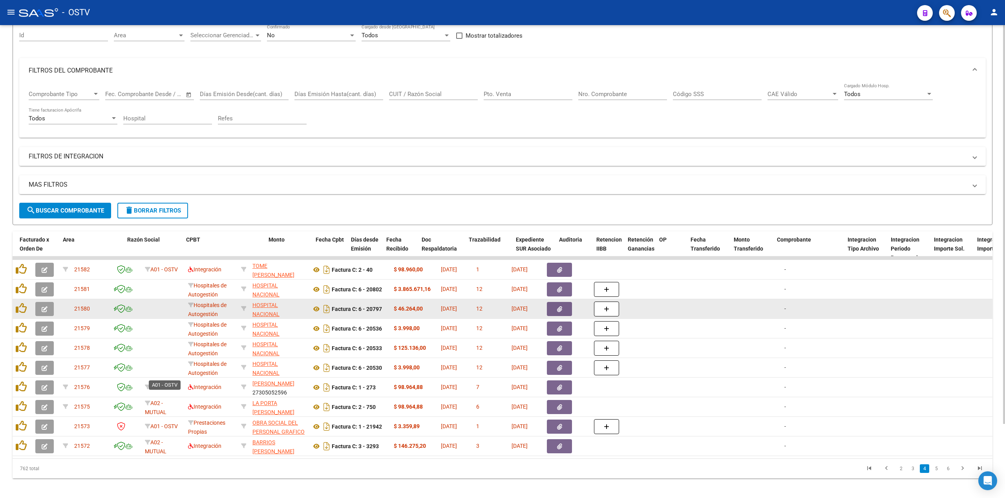
scroll to position [0, 0]
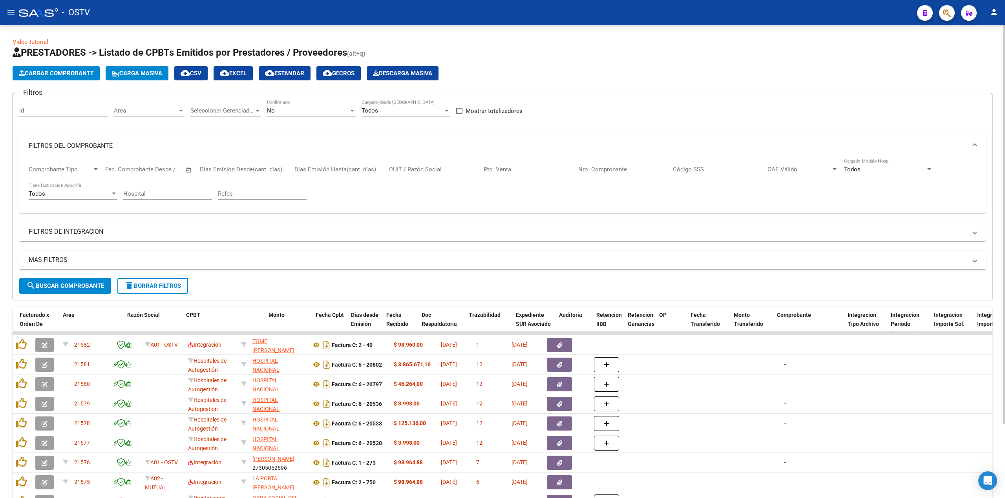
click at [304, 106] on div "No Confirmado" at bounding box center [311, 108] width 89 height 17
click at [305, 74] on span "Todos" at bounding box center [311, 76] width 89 height 18
click at [85, 278] on div "MAS FILTROS Todos Con Doc. Respaldatoria Todos Con Trazabilidad Todos Asociado …" at bounding box center [502, 264] width 966 height 27
click at [87, 281] on button "search Buscar Comprobante" at bounding box center [65, 286] width 92 height 16
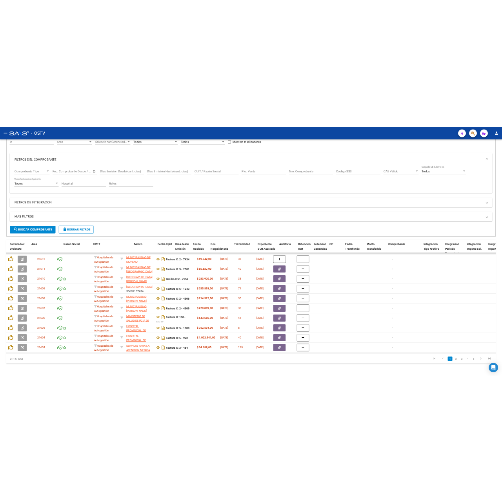
scroll to position [89, 0]
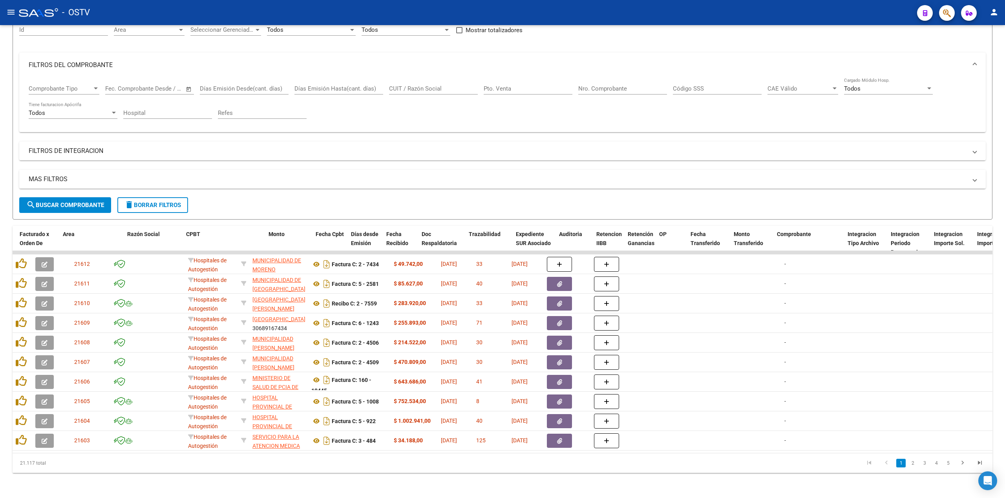
click at [925, 465] on link "3" at bounding box center [924, 463] width 9 height 9
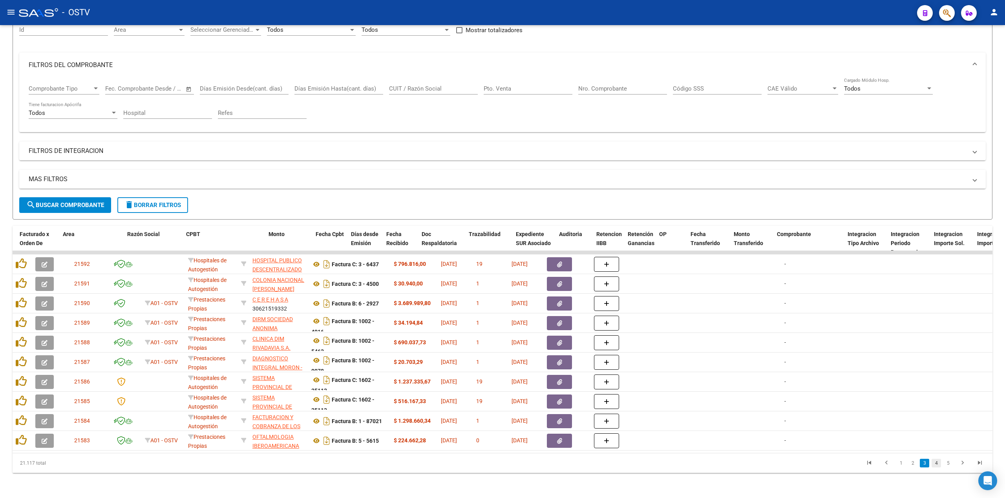
click at [936, 465] on link "4" at bounding box center [935, 463] width 9 height 9
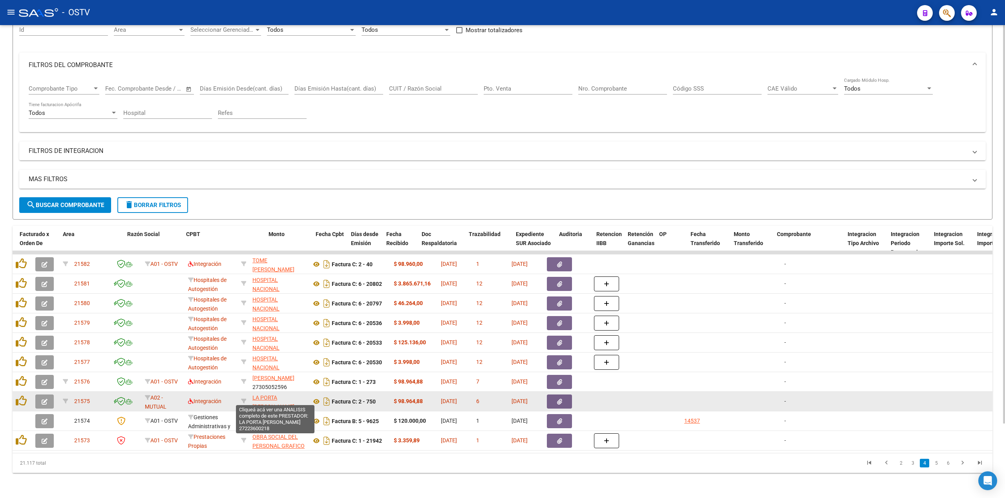
click at [289, 395] on span "LA PORTA [PERSON_NAME]" at bounding box center [273, 402] width 42 height 15
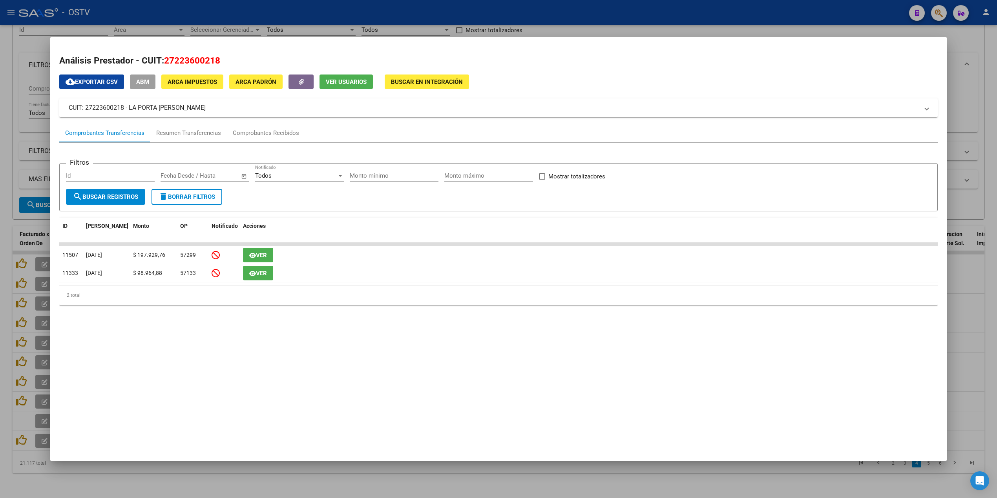
drag, startPoint x: 228, startPoint y: 109, endPoint x: 124, endPoint y: 109, distance: 104.0
click at [124, 109] on mat-panel-title "CUIT: 27223600218 - LA PORTA [PERSON_NAME]" at bounding box center [494, 107] width 850 height 9
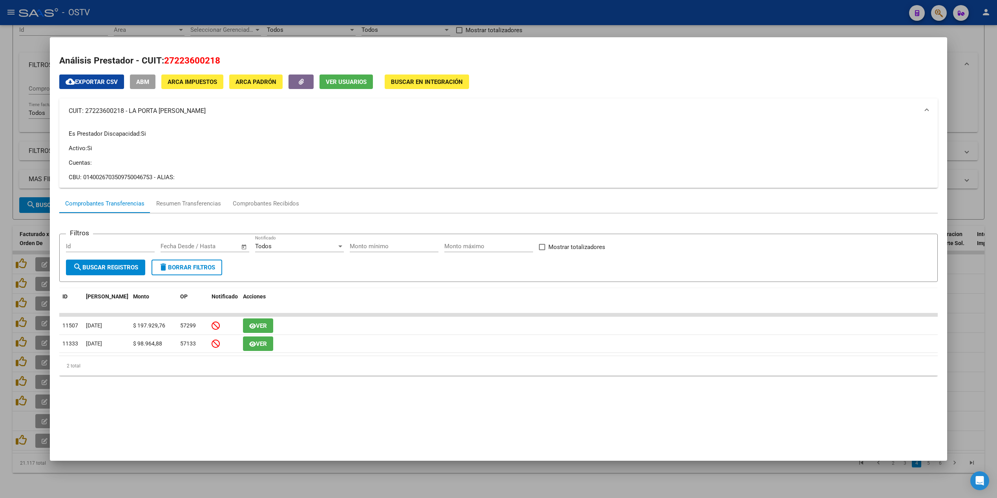
click at [136, 114] on mat-panel-title "CUIT: 27223600218 - LA PORTA [PERSON_NAME]" at bounding box center [494, 110] width 850 height 9
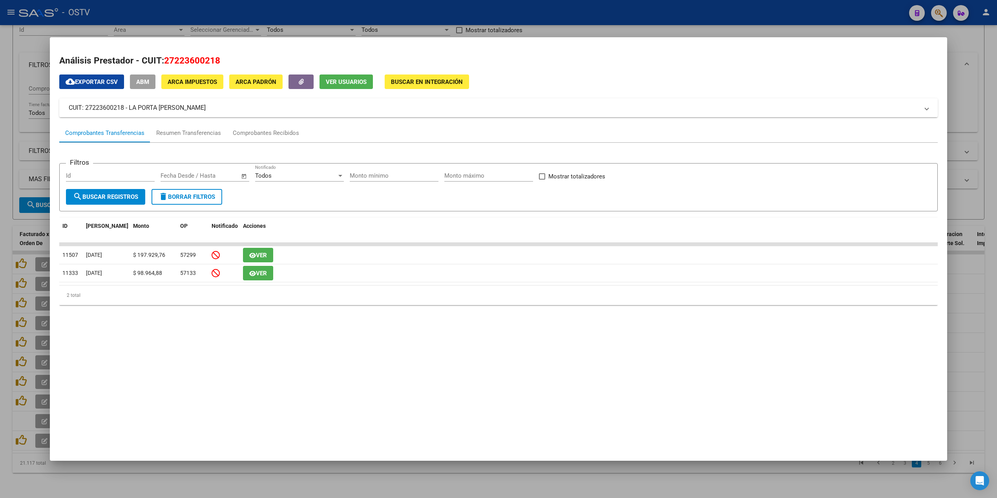
click at [261, 106] on mat-panel-title "CUIT: 27223600218 - LA PORTA [PERSON_NAME]" at bounding box center [494, 107] width 850 height 9
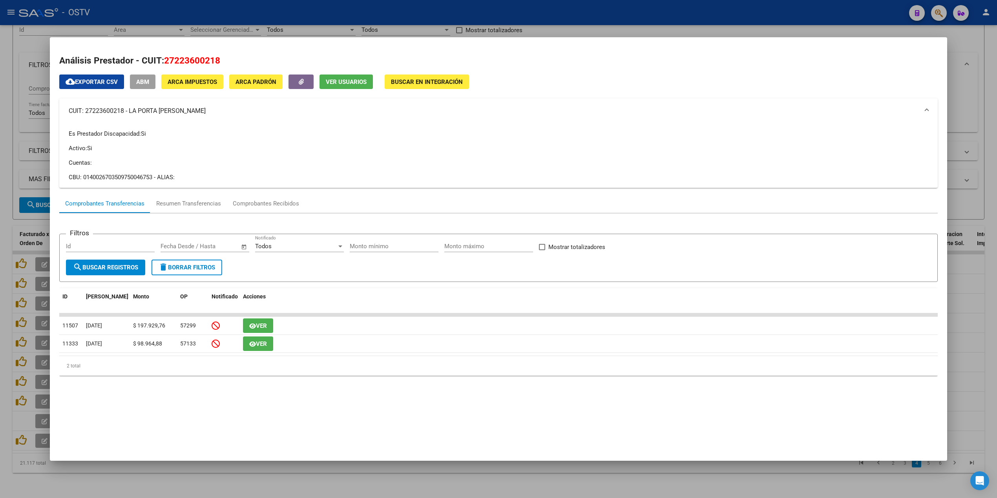
drag, startPoint x: 230, startPoint y: 107, endPoint x: 126, endPoint y: 115, distance: 104.3
click at [126, 115] on mat-panel-title "CUIT: 27223600218 - LA PORTA [PERSON_NAME]" at bounding box center [494, 110] width 850 height 9
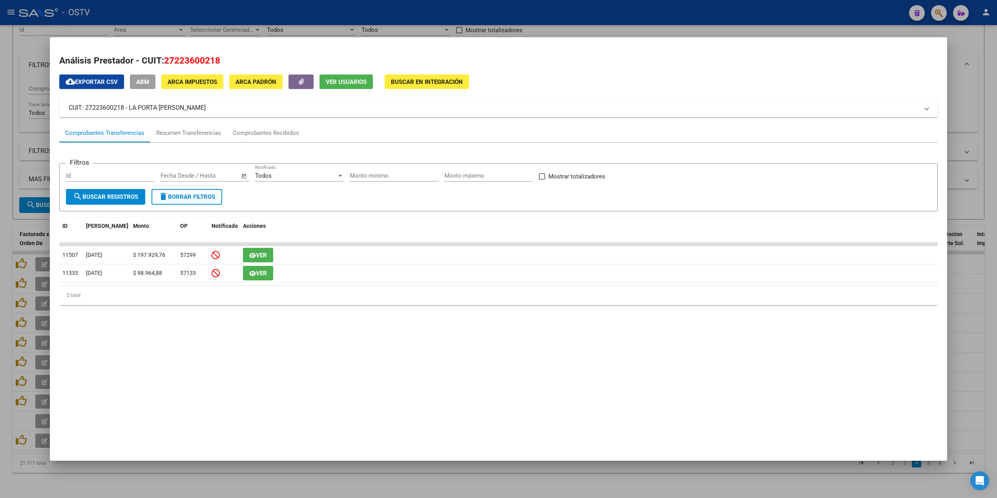
copy mat-panel-title "LA PORTA [PERSON_NAME]"
click at [378, 19] on div at bounding box center [498, 249] width 997 height 498
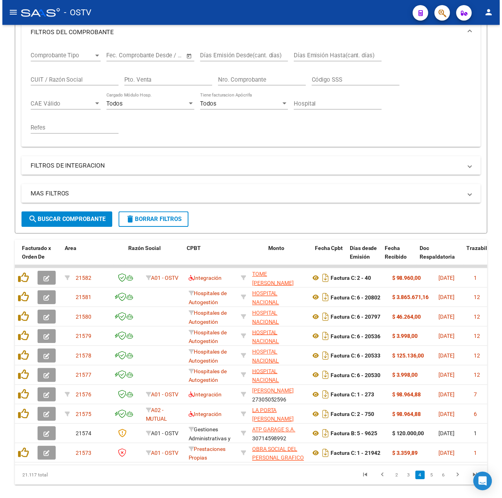
scroll to position [148, 0]
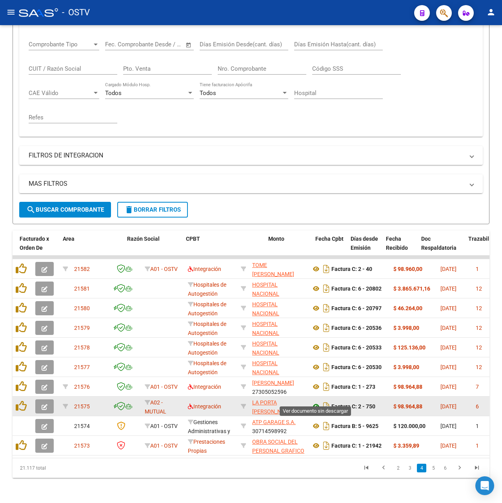
click at [314, 401] on icon at bounding box center [316, 405] width 10 height 9
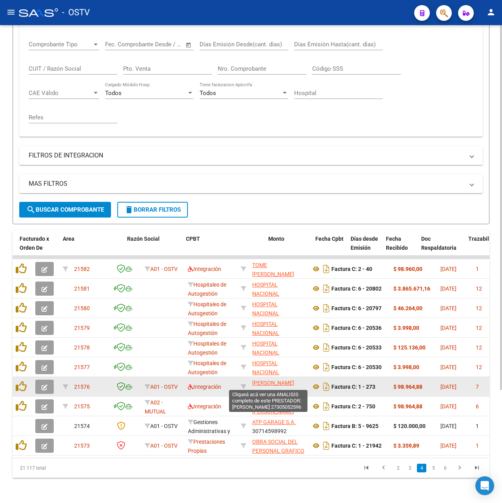
click at [272, 383] on span "[PERSON_NAME]" at bounding box center [273, 383] width 42 height 6
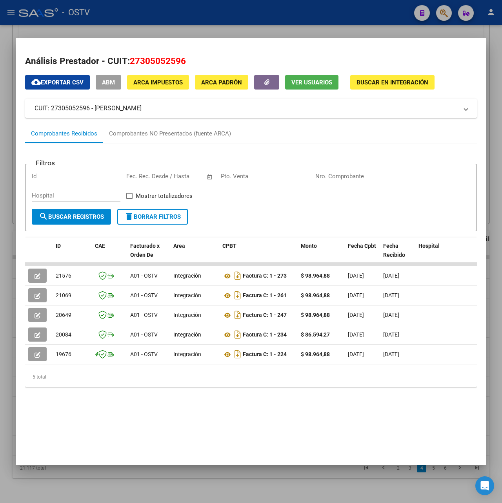
drag, startPoint x: 176, startPoint y: 110, endPoint x: 93, endPoint y: 105, distance: 82.9
click at [93, 105] on mat-panel-title "CUIT: 27305052596 - [PERSON_NAME]" at bounding box center [247, 108] width 424 height 9
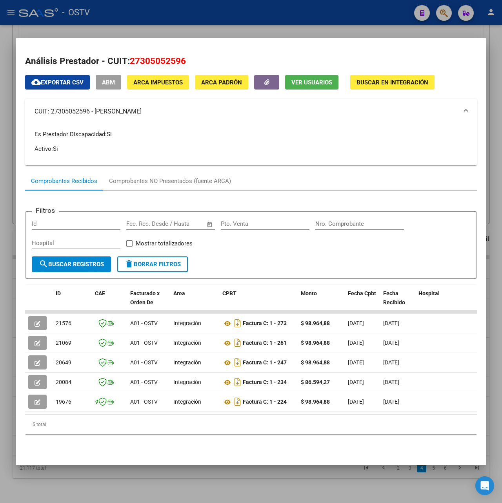
click at [97, 113] on mat-panel-title "CUIT: 27305052596 - [PERSON_NAME]" at bounding box center [247, 111] width 424 height 9
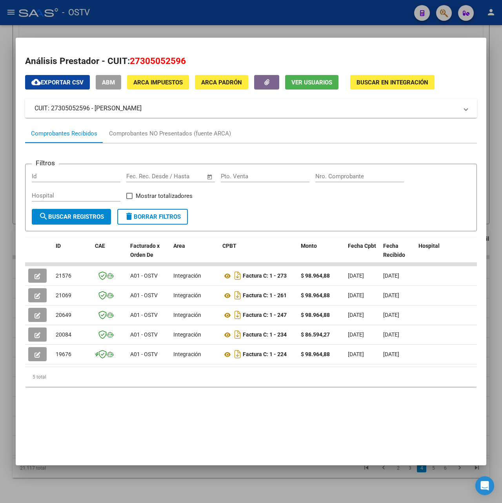
click at [176, 113] on mat-expansion-panel-header "CUIT: 27305052596 - [PERSON_NAME]" at bounding box center [251, 108] width 452 height 19
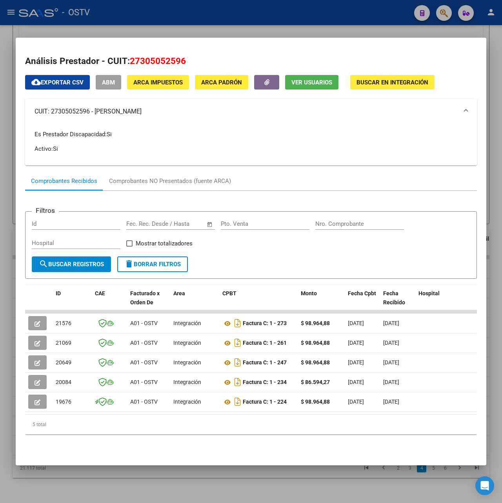
drag, startPoint x: 167, startPoint y: 111, endPoint x: 95, endPoint y: 111, distance: 72.2
click at [95, 111] on mat-panel-title "CUIT: 27305052596 - [PERSON_NAME]" at bounding box center [247, 111] width 424 height 9
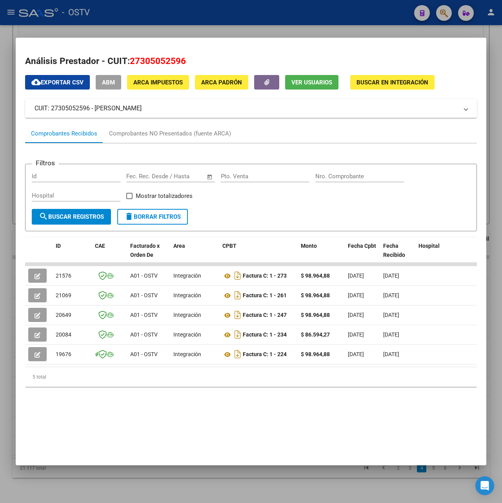
copy mat-panel-title "[PERSON_NAME]"
click at [123, 11] on div at bounding box center [251, 251] width 502 height 503
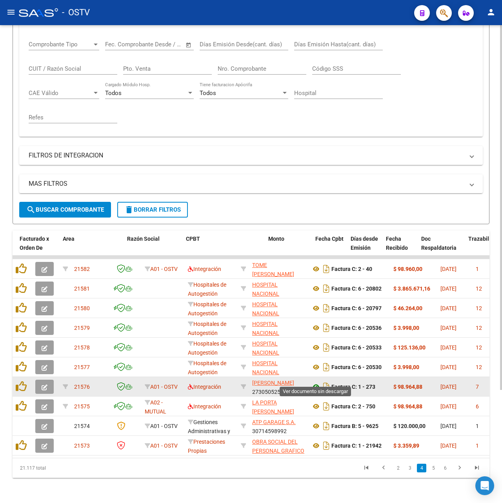
click at [316, 382] on icon at bounding box center [316, 386] width 10 height 9
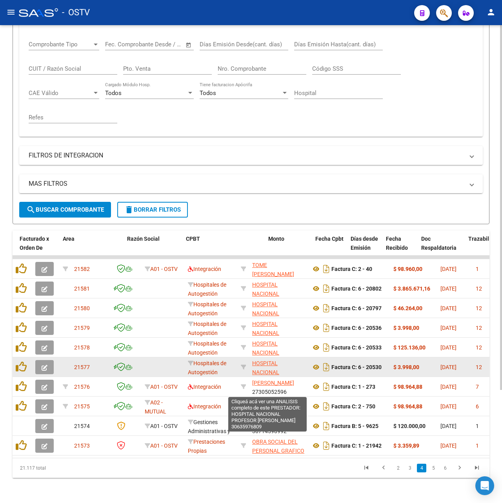
click at [272, 366] on span "HOSPITAL NACIONAL PROFESOR [PERSON_NAME]" at bounding box center [273, 376] width 42 height 33
type textarea "30635976809"
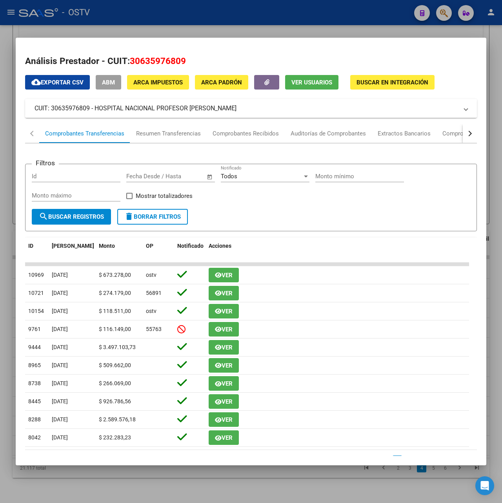
drag, startPoint x: 259, startPoint y: 111, endPoint x: 96, endPoint y: 112, distance: 163.3
click at [96, 112] on mat-panel-title "CUIT: 30635976809 - HOSPITAL NACIONAL PROFESOR [PERSON_NAME]" at bounding box center [247, 108] width 424 height 9
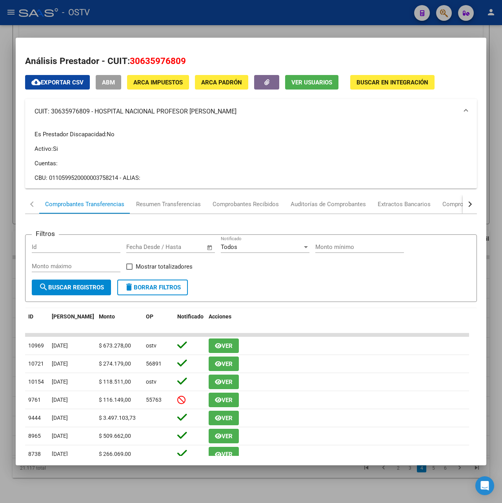
copy mat-panel-title "HOSPITAL NACIONAL PROFESOR [PERSON_NAME]"
click at [165, 29] on div at bounding box center [251, 251] width 502 height 503
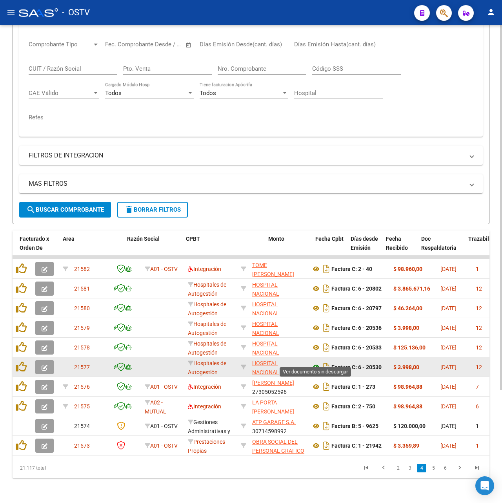
click at [313, 362] on icon at bounding box center [316, 366] width 10 height 9
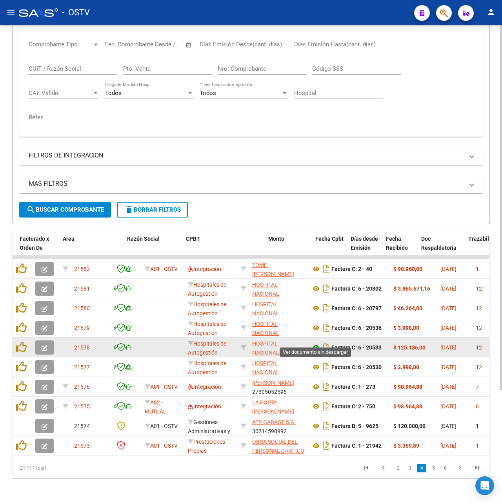
click at [315, 343] on icon at bounding box center [316, 347] width 10 height 9
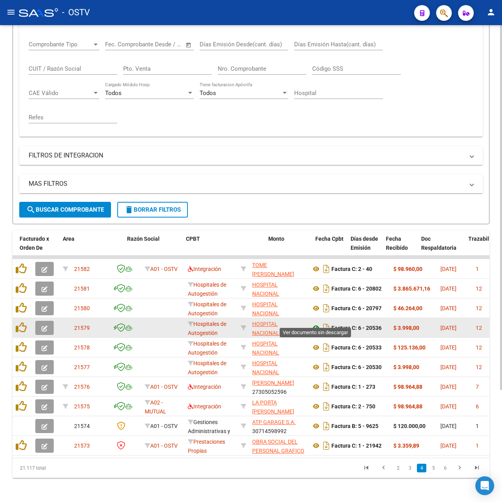
click at [314, 323] on icon at bounding box center [316, 327] width 10 height 9
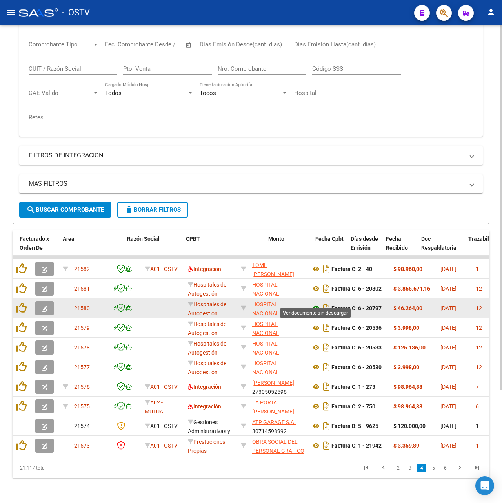
click at [318, 304] on icon at bounding box center [316, 307] width 10 height 9
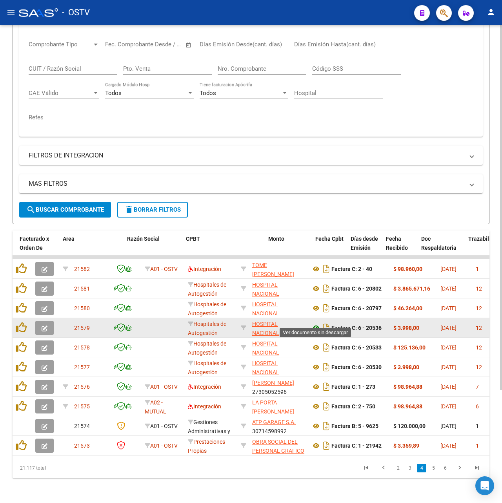
click at [313, 323] on icon at bounding box center [316, 327] width 10 height 9
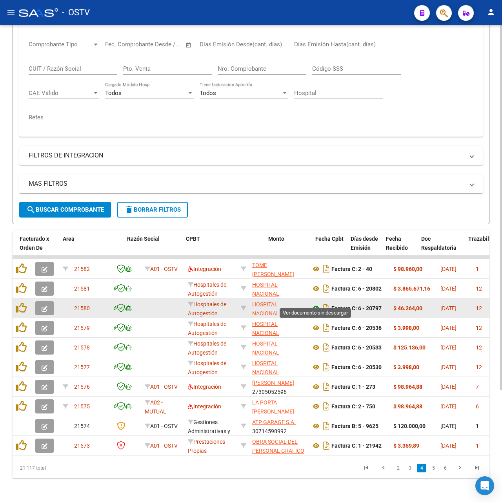
click at [318, 303] on icon at bounding box center [316, 307] width 10 height 9
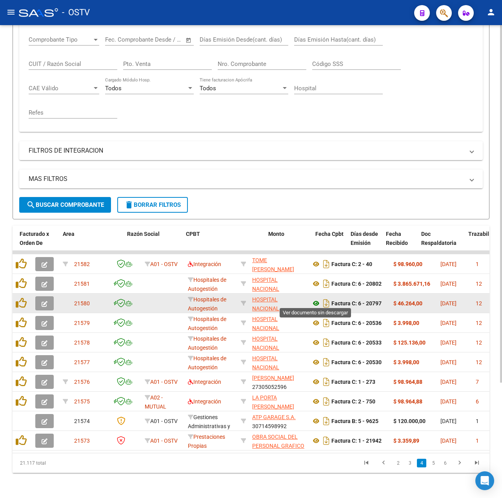
click at [316, 302] on icon at bounding box center [316, 303] width 10 height 9
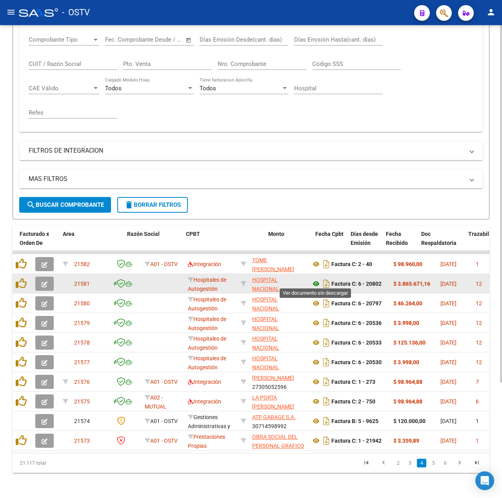
click at [315, 279] on icon at bounding box center [316, 283] width 10 height 9
click at [311, 282] on icon at bounding box center [316, 283] width 10 height 9
